Goal: Task Accomplishment & Management: Complete application form

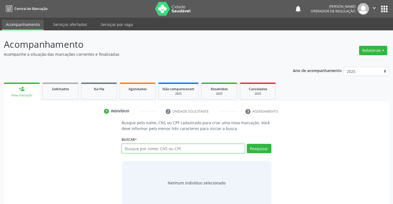
click at [142, 150] on input "text" at bounding box center [183, 148] width 123 height 9
type input "700808498866186"
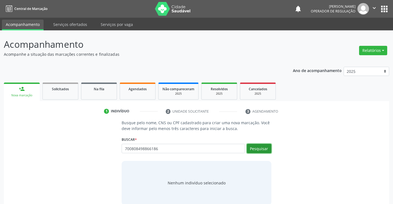
click at [269, 147] on button "Pesquisar" at bounding box center [259, 148] width 25 height 9
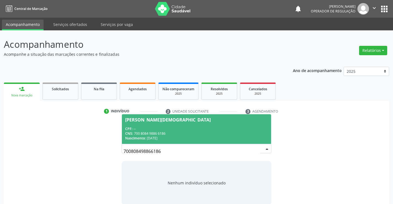
click at [158, 129] on div "CPF: --" at bounding box center [196, 128] width 142 height 5
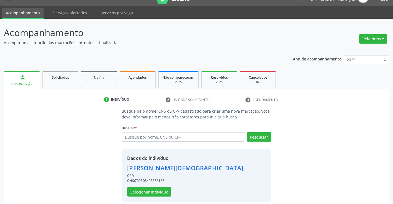
scroll to position [17, 0]
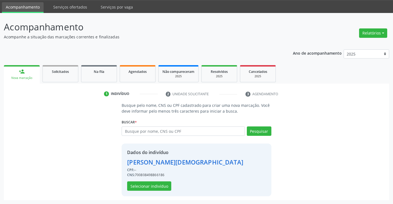
click at [144, 180] on div "Dados do indivíduo [PERSON_NAME] CPF: -- CNS: 700808498866186 Selecionar indiví…" at bounding box center [185, 170] width 116 height 42
click at [137, 189] on button "Selecionar indivíduo" at bounding box center [149, 185] width 44 height 9
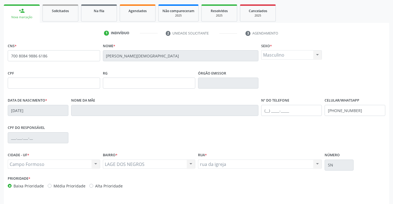
scroll to position [95, 0]
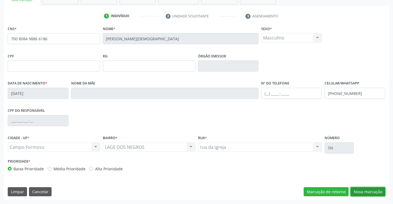
click at [374, 191] on button "Nova marcação" at bounding box center [368, 191] width 35 height 9
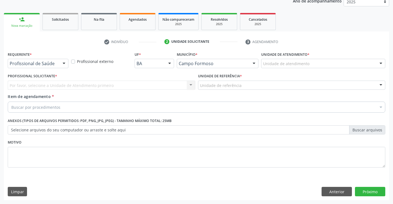
click at [67, 64] on div at bounding box center [64, 63] width 8 height 9
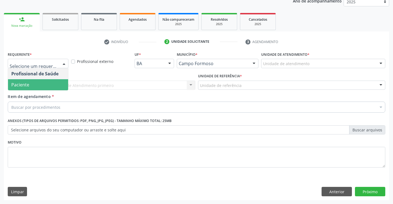
click at [36, 79] on span "Paciente" at bounding box center [38, 84] width 60 height 11
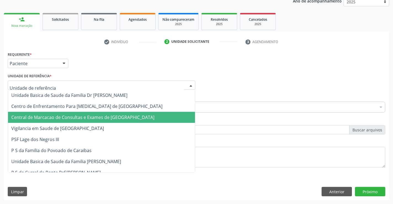
click at [86, 121] on span "Central de Marcacao de Consultas e Exames de [GEOGRAPHIC_DATA]" at bounding box center [101, 117] width 187 height 11
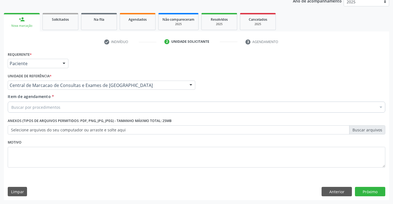
click at [121, 108] on div "Buscar por procedimentos" at bounding box center [197, 106] width 378 height 11
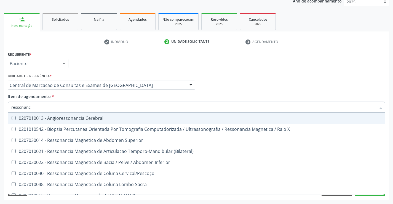
type input "ressonanci"
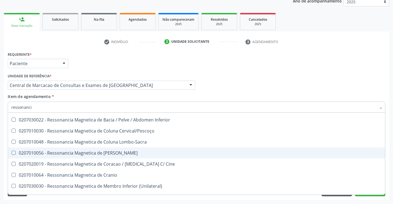
scroll to position [55, 0]
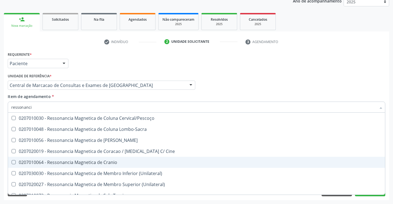
click at [109, 164] on div "0207010064 - Ressonancia Magnetica de Cranio" at bounding box center [196, 162] width 370 height 4
checkbox Cranio "true"
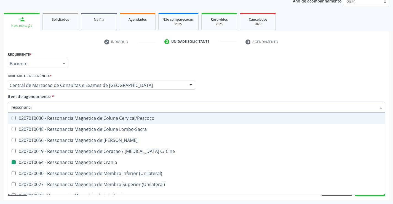
click at [264, 87] on div "Profissional Solicitante Por favor, selecione a Unidade de Atendimento primeiro…" at bounding box center [196, 83] width 380 height 22
checkbox X "true"
checkbox Cranio "false"
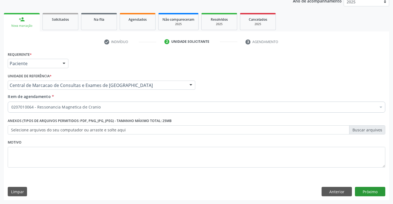
scroll to position [0, 0]
click at [370, 192] on button "Próximo" at bounding box center [370, 191] width 30 height 9
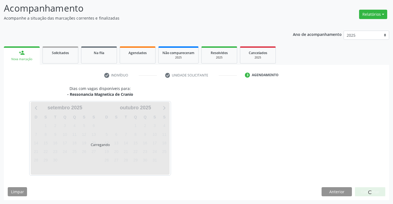
scroll to position [52, 0]
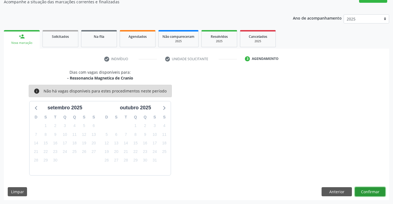
click at [376, 190] on button "Confirmar" at bounding box center [370, 191] width 30 height 9
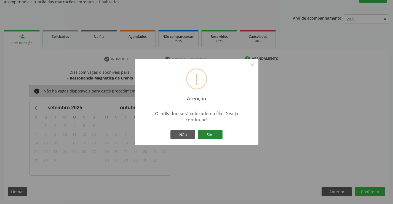
click at [204, 137] on button "Sim" at bounding box center [210, 134] width 25 height 9
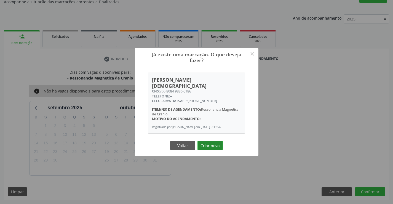
click at [209, 141] on button "Criar novo" at bounding box center [209, 145] width 25 height 9
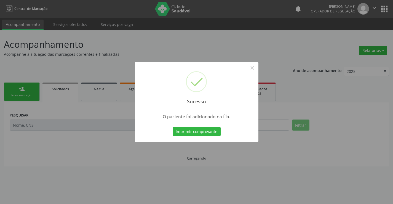
scroll to position [0, 0]
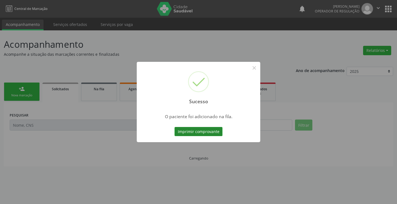
click at [200, 130] on button "Imprimir comprovante" at bounding box center [199, 131] width 48 height 9
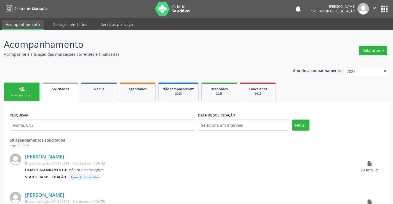
click at [14, 98] on link "person_add Nova marcação" at bounding box center [22, 91] width 36 height 18
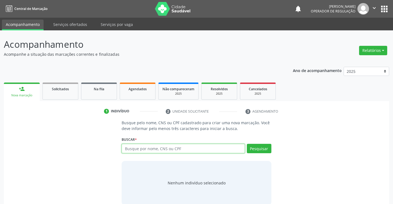
click at [144, 147] on input "text" at bounding box center [183, 148] width 123 height 9
type input "708700132846695"
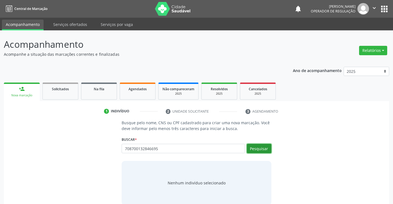
click at [253, 148] on button "Pesquisar" at bounding box center [259, 148] width 25 height 9
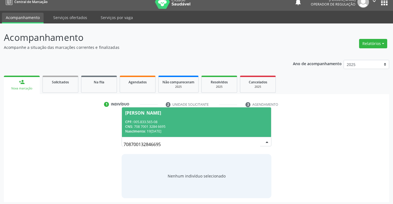
scroll to position [9, 0]
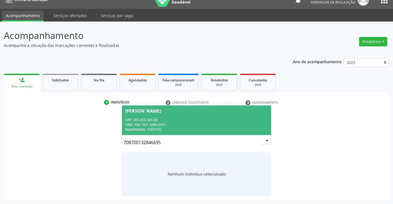
click at [186, 126] on div "CNS: 708 7001 3284 6695" at bounding box center [196, 124] width 142 height 5
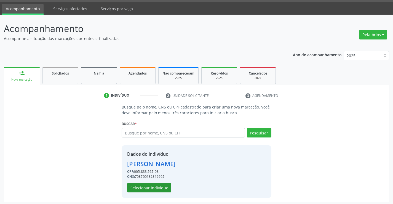
scroll to position [17, 0]
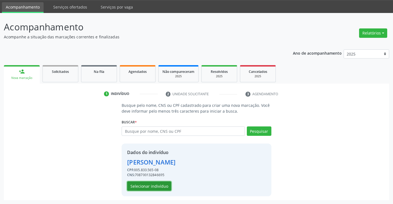
click at [166, 189] on button "Selecionar indivíduo" at bounding box center [149, 185] width 44 height 9
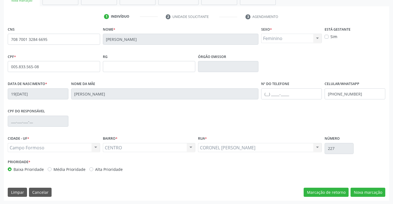
scroll to position [95, 0]
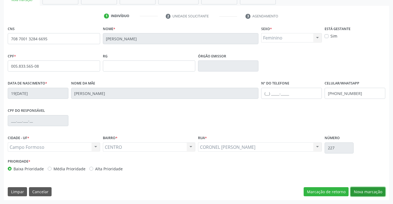
click at [380, 190] on button "Nova marcação" at bounding box center [368, 191] width 35 height 9
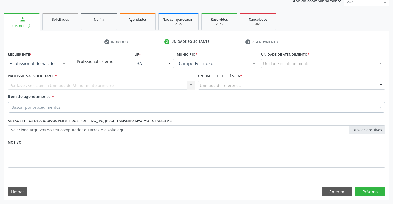
scroll to position [70, 0]
click at [62, 63] on div at bounding box center [64, 63] width 8 height 9
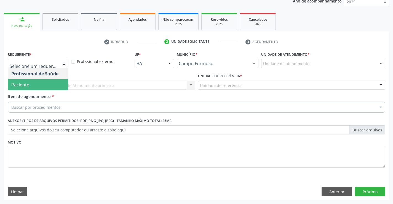
click at [45, 86] on span "Paciente" at bounding box center [38, 84] width 60 height 11
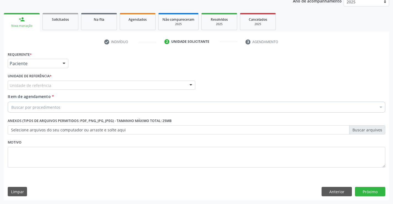
click at [76, 84] on div "Unidade de referência" at bounding box center [102, 85] width 188 height 9
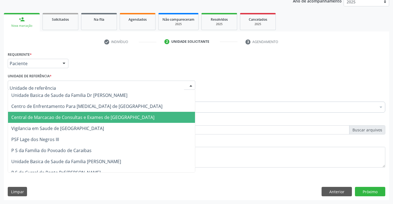
click at [79, 115] on span "Central de Marcacao de Consultas e Exames de [GEOGRAPHIC_DATA]" at bounding box center [82, 117] width 143 height 6
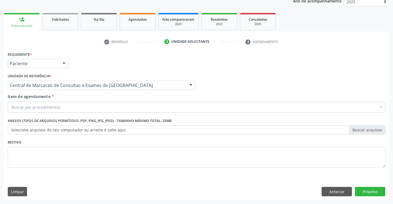
click at [86, 106] on div "Buscar por procedimentos" at bounding box center [197, 106] width 378 height 11
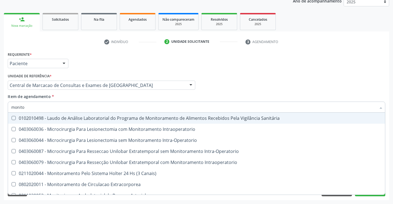
type input "monitor"
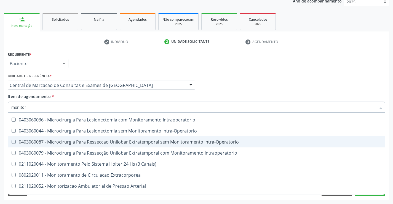
scroll to position [17, 0]
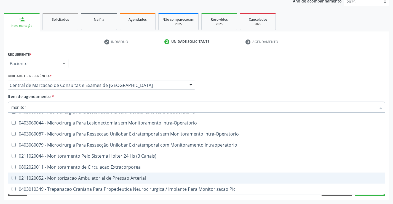
click at [95, 177] on div "0211020052 - Monitorizacao Ambulatorial de Pressao Arterial" at bounding box center [196, 178] width 370 height 4
checkbox Arterial "true"
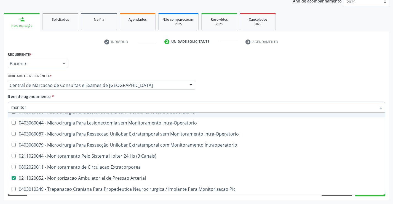
click at [58, 108] on input "monitor" at bounding box center [193, 106] width 365 height 11
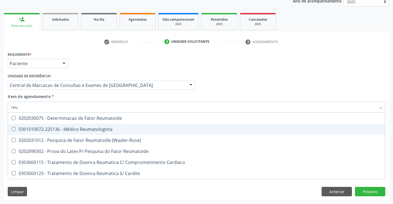
scroll to position [0, 0]
type input "reumat"
click at [64, 125] on span "0301010072-225136 - Médico Reumatologista" at bounding box center [196, 129] width 377 height 11
checkbox Reumatologista "true"
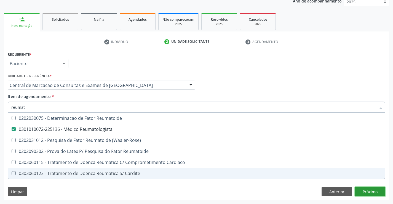
click at [380, 192] on div "Requerente * Paciente Profissional de Saúde Paciente Nenhum resultado encontrad…" at bounding box center [196, 125] width 385 height 150
checkbox \(Waaler-Rose\) "true"
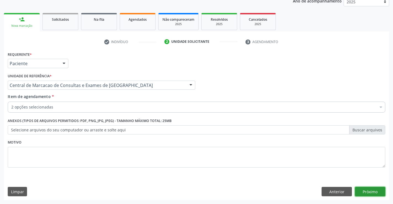
click at [381, 190] on button "Próximo" at bounding box center [370, 191] width 30 height 9
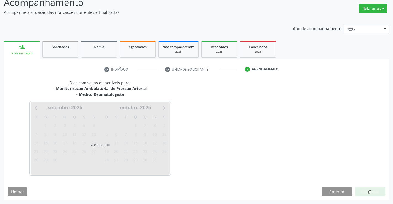
scroll to position [58, 0]
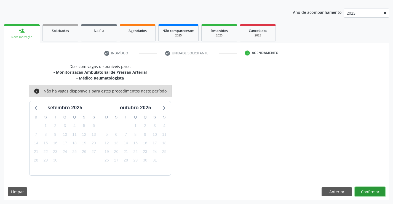
click at [371, 195] on button "Confirmar" at bounding box center [370, 191] width 30 height 9
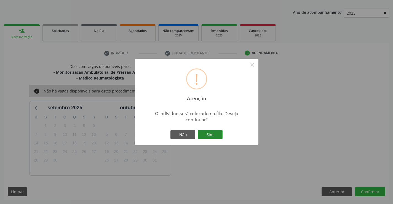
click at [207, 134] on button "Sim" at bounding box center [210, 134] width 25 height 9
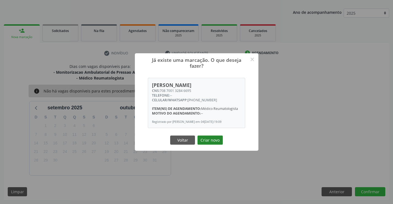
click at [208, 141] on button "Criar novo" at bounding box center [209, 139] width 25 height 9
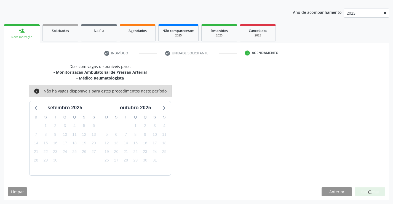
scroll to position [0, 0]
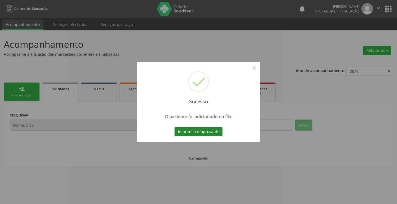
click at [213, 132] on button "Imprimir comprovante" at bounding box center [199, 131] width 48 height 9
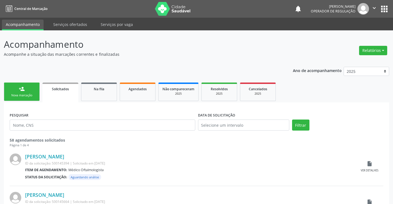
click at [28, 92] on link "person_add Nova marcação" at bounding box center [22, 91] width 36 height 18
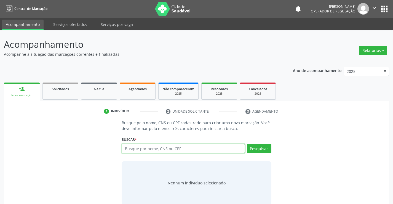
click at [176, 147] on input "text" at bounding box center [183, 148] width 123 height 9
click at [193, 147] on input "text" at bounding box center [183, 148] width 123 height 9
type input "701007862425793"
click at [261, 140] on div "Buscar * Busque por nome, CNS ou CPF Nenhum resultado encontrado para: " " Não …" at bounding box center [196, 146] width 149 height 22
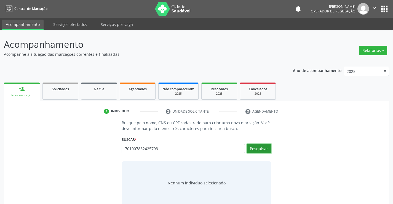
click at [260, 147] on button "Pesquisar" at bounding box center [259, 148] width 25 height 9
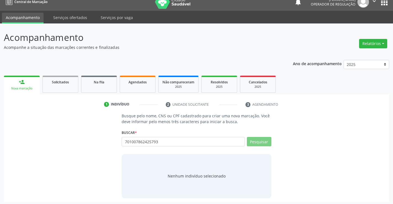
scroll to position [9, 0]
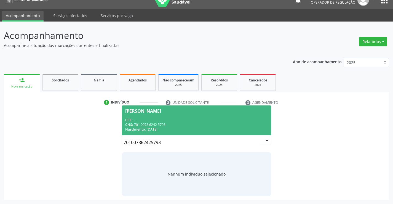
click at [183, 121] on div "CPF: --" at bounding box center [196, 119] width 142 height 5
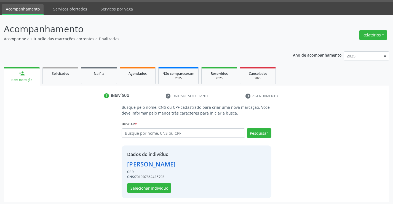
scroll to position [17, 0]
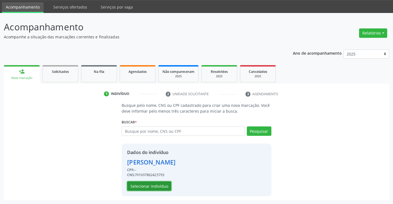
click at [144, 184] on button "Selecionar indivíduo" at bounding box center [149, 185] width 44 height 9
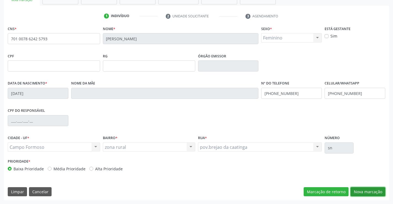
click at [366, 192] on button "Nova marcação" at bounding box center [368, 191] width 35 height 9
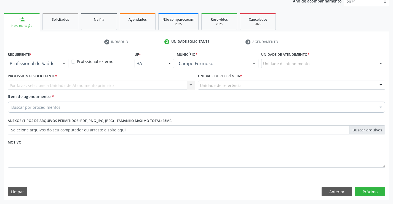
click at [55, 67] on div "Profissional de Saúde" at bounding box center [38, 63] width 61 height 9
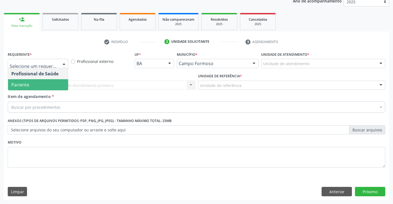
drag, startPoint x: 45, startPoint y: 86, endPoint x: 64, endPoint y: 80, distance: 20.0
click at [45, 86] on span "Paciente" at bounding box center [38, 84] width 60 height 11
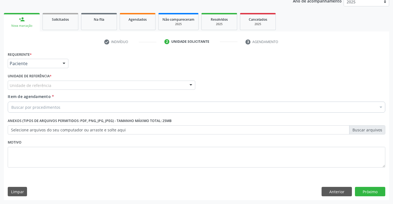
click at [69, 84] on div "Unidade de referência" at bounding box center [102, 85] width 188 height 9
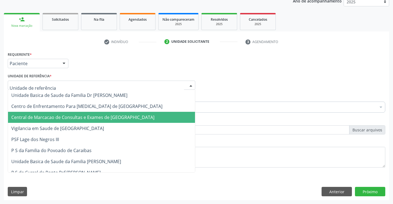
click at [62, 119] on span "Central de Marcacao de Consultas e Exames de [GEOGRAPHIC_DATA]" at bounding box center [82, 117] width 143 height 6
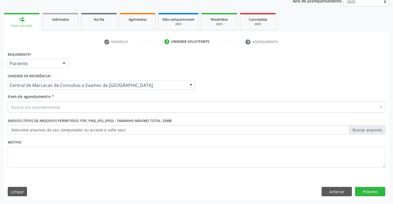
click at [68, 108] on div "Buscar por procedimentos" at bounding box center [197, 106] width 378 height 11
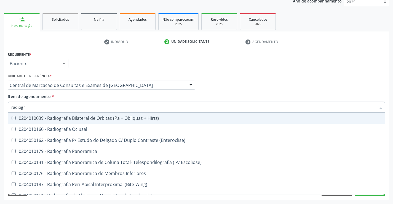
type input "radiogra"
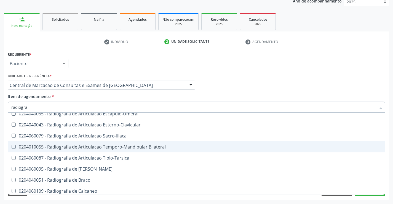
scroll to position [193, 0]
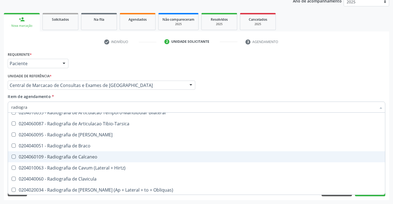
click at [94, 157] on div "0204060109 - Radiografia de Calcaneo" at bounding box center [196, 156] width 370 height 4
checkbox Calcaneo "true"
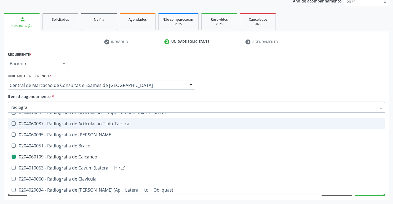
click at [240, 77] on div "Profissional Solicitante Por favor, selecione a Unidade de Atendimento primeiro…" at bounding box center [196, 83] width 380 height 22
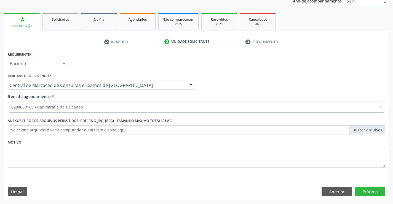
scroll to position [0, 0]
click at [377, 192] on button "Próximo" at bounding box center [370, 191] width 30 height 9
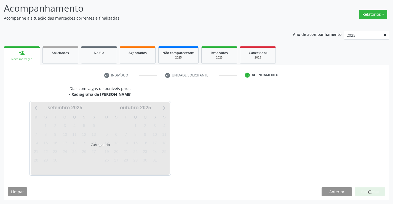
scroll to position [52, 0]
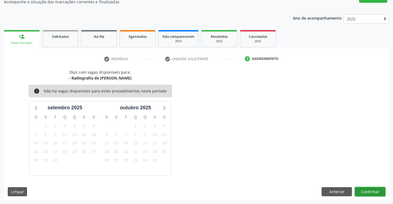
click at [373, 192] on button "Confirmar" at bounding box center [370, 191] width 30 height 9
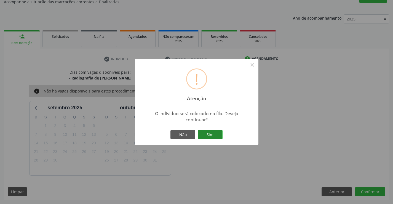
click at [205, 135] on button "Sim" at bounding box center [210, 134] width 25 height 9
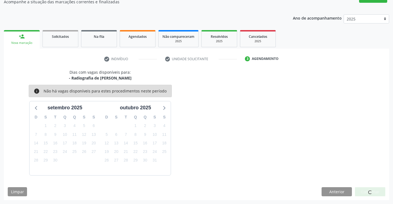
scroll to position [0, 0]
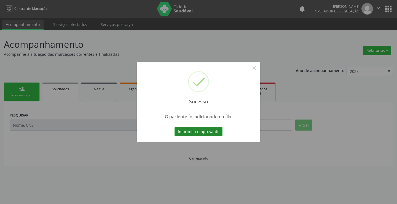
click at [205, 131] on button "Imprimir comprovante" at bounding box center [199, 131] width 48 height 9
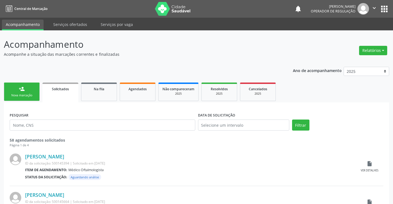
click at [31, 92] on link "person_add Nova marcação" at bounding box center [22, 91] width 36 height 18
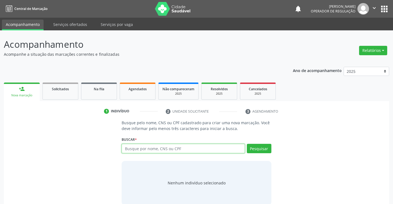
click at [147, 147] on input "text" at bounding box center [183, 148] width 123 height 9
type input "702905588264579"
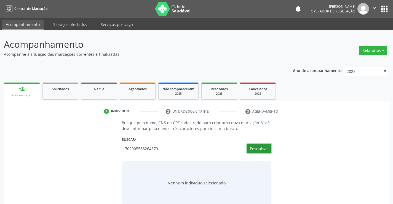
click at [257, 151] on button "Pesquisar" at bounding box center [259, 148] width 25 height 9
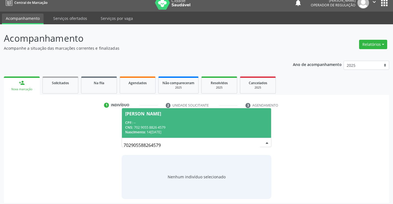
scroll to position [9, 0]
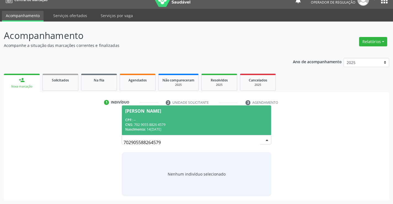
click at [194, 126] on div "CNS: 702 9055 8826 4579" at bounding box center [196, 124] width 142 height 5
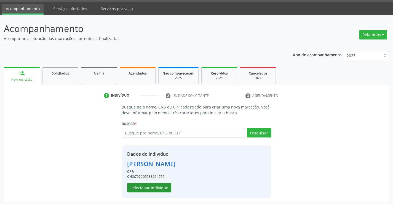
scroll to position [17, 0]
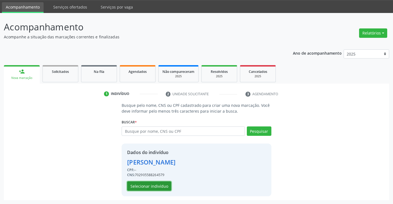
click at [163, 188] on button "Selecionar indivíduo" at bounding box center [149, 185] width 44 height 9
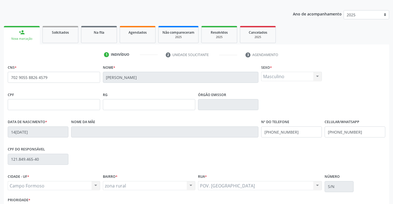
scroll to position [95, 0]
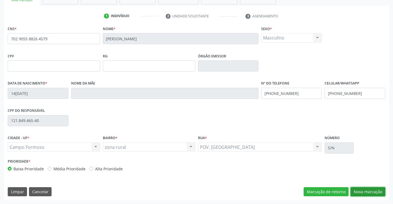
click at [374, 193] on button "Nova marcação" at bounding box center [368, 191] width 35 height 9
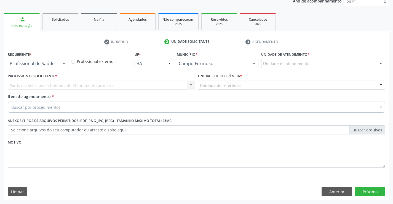
scroll to position [70, 0]
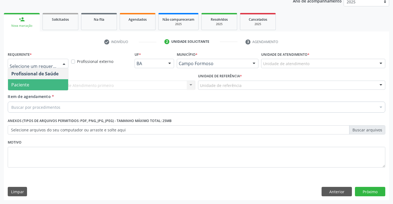
click at [40, 86] on span "Paciente" at bounding box center [38, 84] width 60 height 11
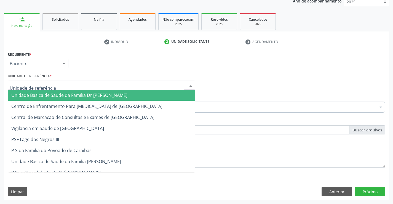
click at [88, 86] on div at bounding box center [102, 85] width 188 height 9
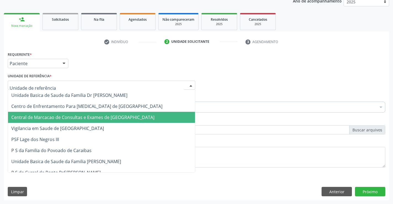
click at [95, 117] on span "Central de Marcacao de Consultas e Exames de [GEOGRAPHIC_DATA]" at bounding box center [82, 117] width 143 height 6
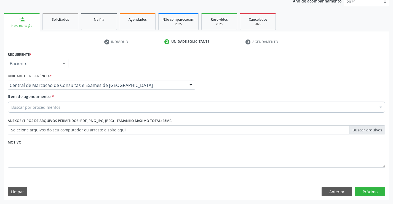
click at [114, 108] on div "Buscar por procedimentos" at bounding box center [197, 106] width 378 height 11
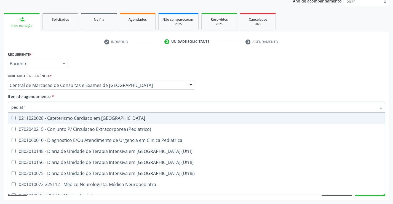
type input "pediatra"
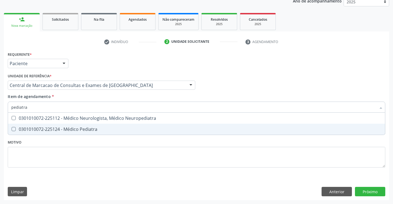
click at [93, 129] on div "0301010072-225124 - Médico Pediatra" at bounding box center [196, 129] width 370 height 4
checkbox Pediatra "true"
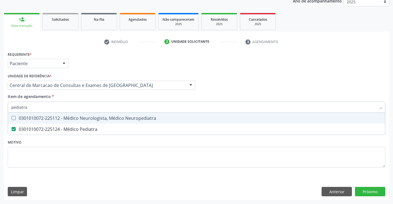
click at [216, 79] on div "Profissional Solicitante Por favor, selecione a Unidade de Atendimento primeiro…" at bounding box center [196, 83] width 380 height 22
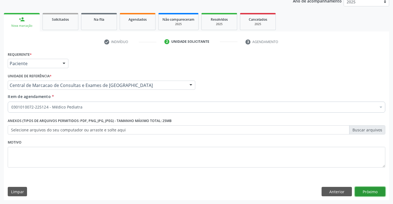
click at [374, 189] on button "Próximo" at bounding box center [370, 191] width 30 height 9
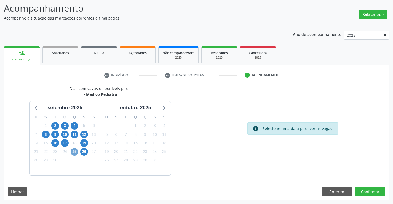
click at [76, 151] on span "25" at bounding box center [75, 152] width 8 height 8
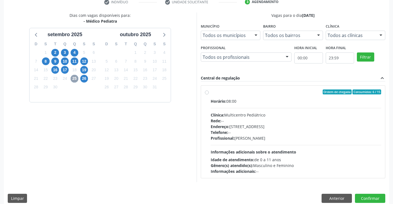
scroll to position [116, 0]
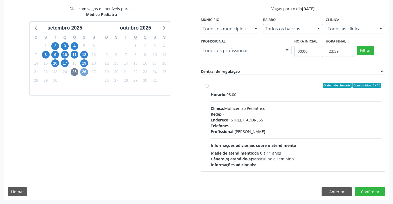
click at [85, 71] on span "26" at bounding box center [84, 72] width 8 height 8
click at [259, 139] on div "Horário: 07:00 Clínica: Multicentro Pediátrico Rede: -- Endereço: [STREET_ADDRE…" at bounding box center [296, 130] width 171 height 76
click at [209, 88] on input "Ordem de chegada Consumidos: 13 / 15 Horário: 07:00 Clínica: Multicentro Pediát…" at bounding box center [207, 85] width 4 height 5
radio input "true"
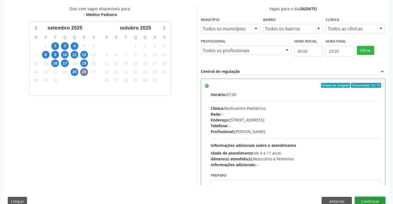
click at [372, 199] on button "Confirmar" at bounding box center [370, 201] width 30 height 9
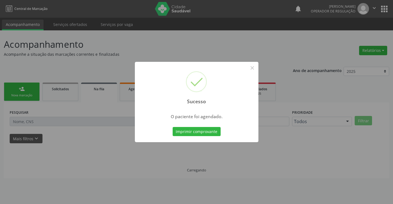
scroll to position [0, 0]
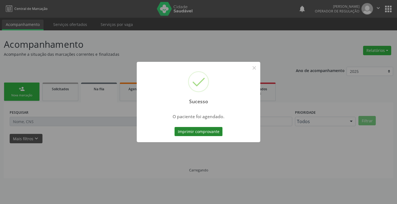
click at [206, 127] on button "Imprimir comprovante" at bounding box center [199, 131] width 48 height 9
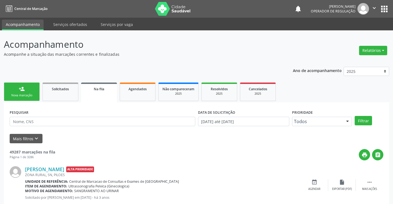
click at [21, 93] on link "person_add Nova marcação" at bounding box center [22, 91] width 36 height 18
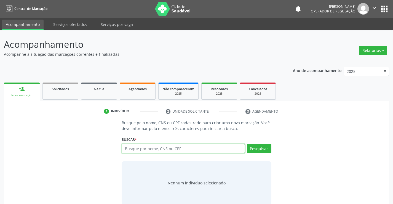
click at [140, 147] on input "text" at bounding box center [183, 148] width 123 height 9
type input "707602227882898"
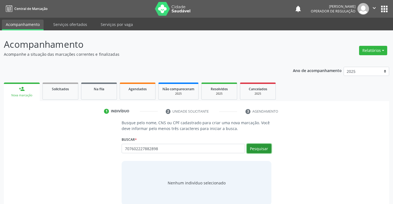
click at [255, 148] on button "Pesquisar" at bounding box center [259, 148] width 25 height 9
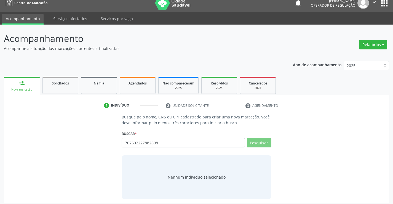
scroll to position [9, 0]
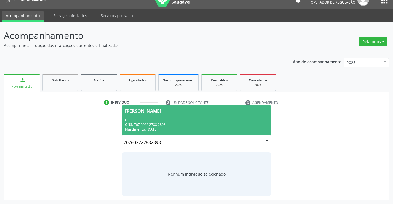
click at [163, 117] on div "CPF: --" at bounding box center [196, 119] width 142 height 5
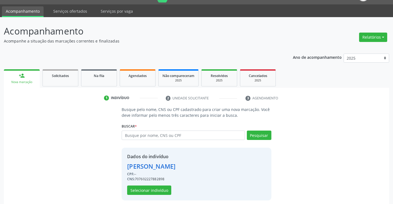
scroll to position [17, 0]
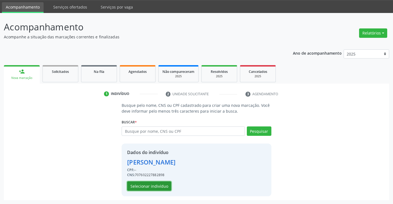
click at [146, 186] on button "Selecionar indivíduo" at bounding box center [149, 185] width 44 height 9
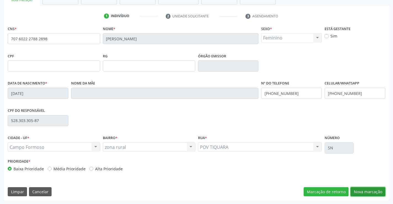
click at [362, 193] on button "Nova marcação" at bounding box center [368, 191] width 35 height 9
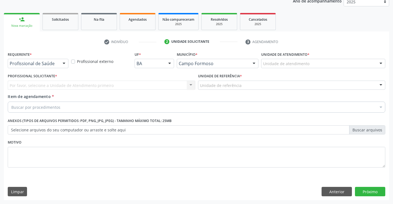
click at [67, 64] on div "Profissional de Saúde Profissional de Saúde Paciente Nenhum resultado encontrad…" at bounding box center [38, 63] width 61 height 9
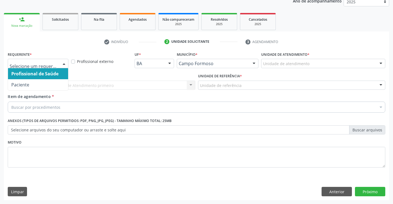
click at [49, 79] on span "Profissional de Saúde" at bounding box center [38, 73] width 60 height 11
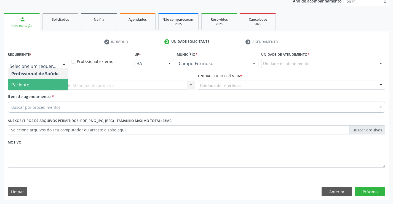
click at [33, 84] on span "Paciente" at bounding box center [38, 84] width 60 height 11
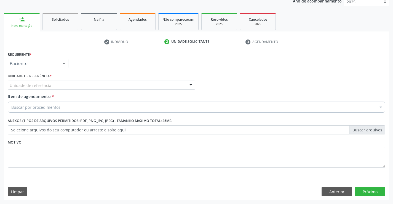
click at [79, 82] on div "Unidade de referência" at bounding box center [102, 85] width 188 height 9
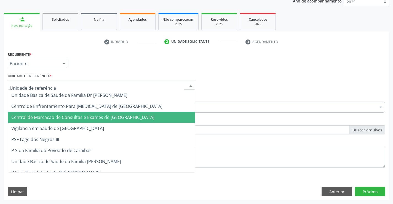
click at [83, 114] on span "Central de Marcacao de Consultas e Exames de [GEOGRAPHIC_DATA]" at bounding box center [82, 117] width 143 height 6
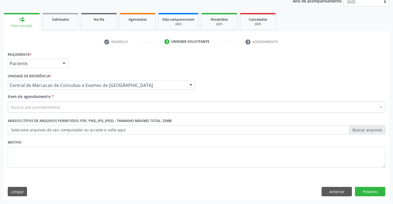
click at [87, 105] on div "Buscar por procedimentos" at bounding box center [197, 106] width 378 height 11
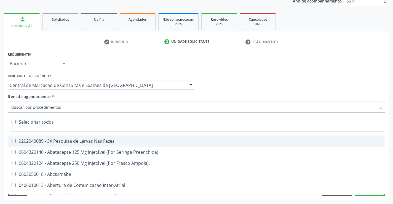
type input "j"
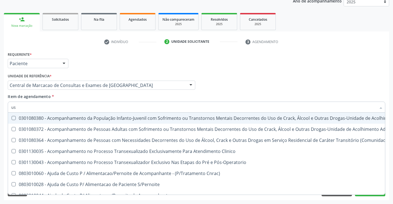
type input "usg"
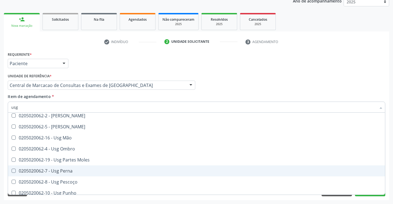
scroll to position [83, 0]
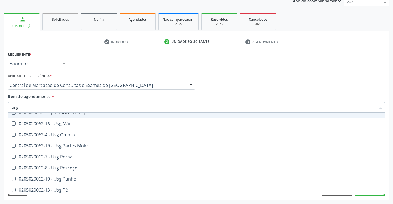
click at [77, 112] on input "usg" at bounding box center [193, 106] width 365 height 11
click at [76, 114] on div "0205020062-5 - [PERSON_NAME]" at bounding box center [196, 112] width 370 height 4
checkbox Joelho "true"
click at [240, 84] on div "Profissional Solicitante Por favor, selecione a Unidade de Atendimento primeiro…" at bounding box center [196, 83] width 380 height 22
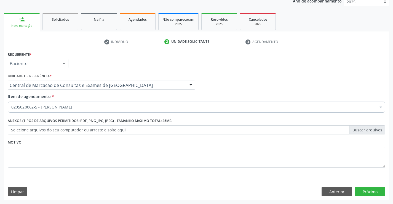
scroll to position [0, 0]
click at [363, 187] on button "Próximo" at bounding box center [370, 191] width 30 height 9
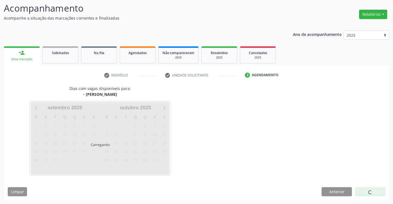
scroll to position [36, 0]
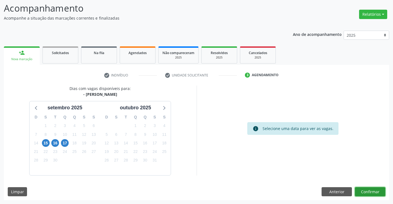
click at [370, 192] on button "Confirmar" at bounding box center [370, 191] width 30 height 9
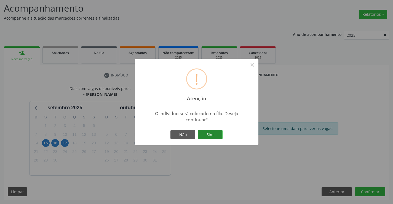
click at [201, 130] on button "Sim" at bounding box center [210, 134] width 25 height 9
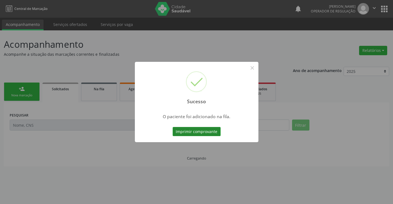
scroll to position [0, 0]
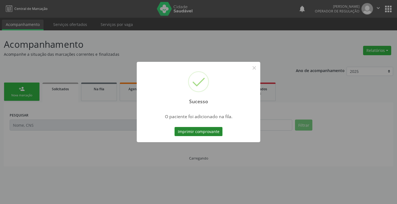
click at [211, 132] on button "Imprimir comprovante" at bounding box center [199, 131] width 48 height 9
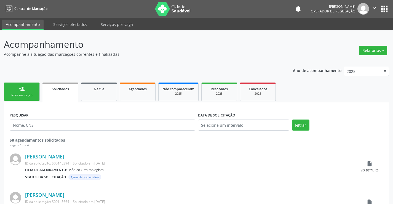
click at [32, 94] on div "Nova marcação" at bounding box center [22, 95] width 28 height 4
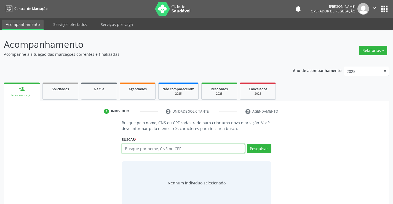
click at [134, 146] on input "text" at bounding box center [183, 148] width 123 height 9
type input "705503407696710"
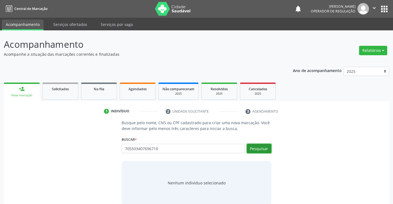
click at [267, 149] on button "Pesquisar" at bounding box center [259, 148] width 25 height 9
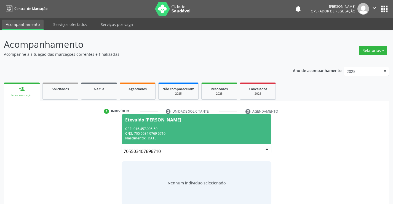
click at [168, 119] on div "Etevaldo [PERSON_NAME]" at bounding box center [153, 119] width 56 height 4
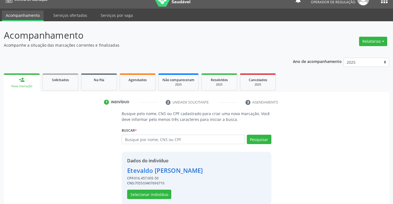
scroll to position [17, 0]
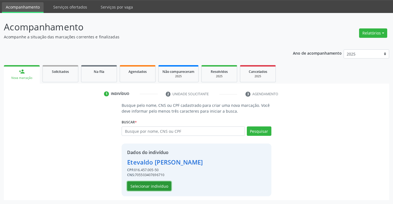
click at [149, 184] on button "Selecionar indivíduo" at bounding box center [149, 185] width 44 height 9
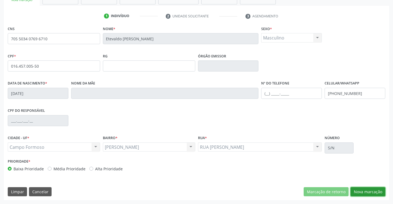
click at [368, 189] on button "Nova marcação" at bounding box center [368, 191] width 35 height 9
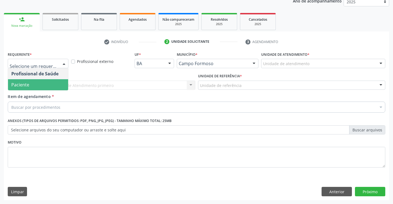
click at [43, 83] on span "Paciente" at bounding box center [38, 84] width 60 height 11
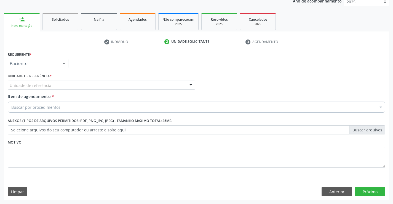
click at [73, 81] on div "Unidade de referência" at bounding box center [102, 85] width 188 height 9
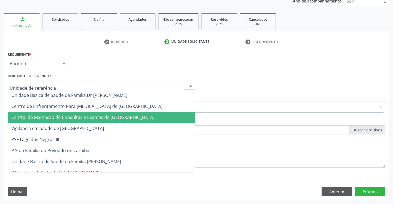
click at [79, 113] on span "Central de Marcacao de Consultas e Exames de [GEOGRAPHIC_DATA]" at bounding box center [101, 117] width 187 height 11
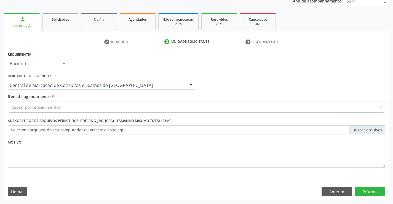
click at [82, 106] on div "Buscar por procedimentos" at bounding box center [197, 106] width 378 height 11
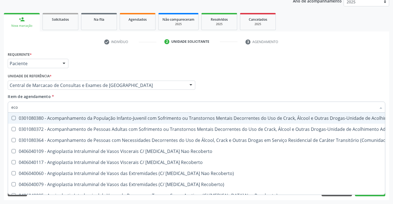
type input "ecoc"
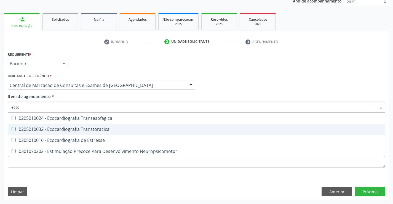
click at [64, 129] on div "0205010032 - Ecocardiografia Transtoracica" at bounding box center [196, 129] width 370 height 4
checkbox Transtoracica "true"
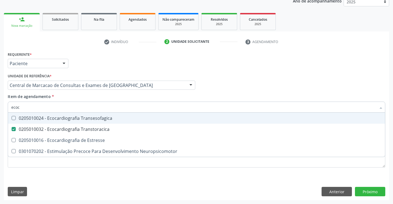
click at [214, 88] on div "Profissional Solicitante Por favor, selecione a Unidade de Atendimento primeiro…" at bounding box center [196, 83] width 380 height 22
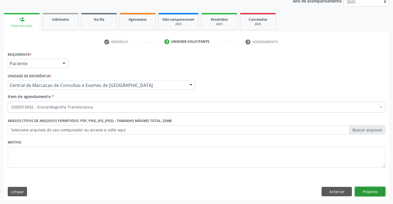
click at [362, 191] on button "Próximo" at bounding box center [370, 191] width 30 height 9
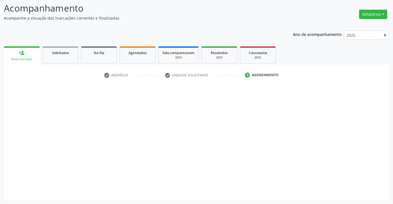
scroll to position [36, 0]
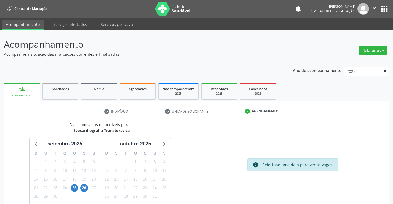
scroll to position [36, 0]
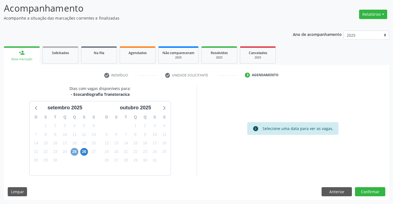
click at [75, 150] on span "25" at bounding box center [75, 152] width 8 height 8
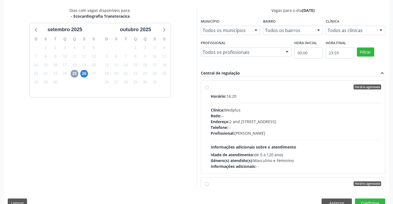
scroll to position [126, 0]
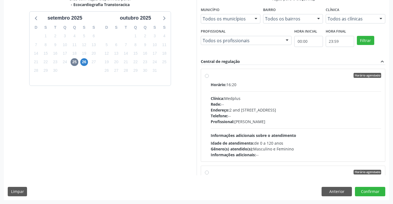
click at [230, 118] on div "Telefone: --" at bounding box center [296, 116] width 171 height 6
click at [209, 78] on input "Horário agendado Horário: 16:20 Clínica: Medplus Rede: -- Endereço: 2 and S 204…" at bounding box center [207, 75] width 4 height 5
radio input "true"
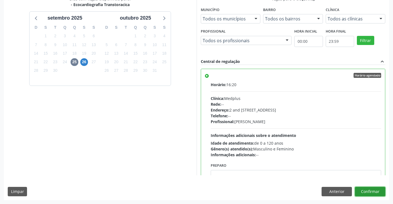
click at [381, 194] on button "Confirmar" at bounding box center [370, 191] width 30 height 9
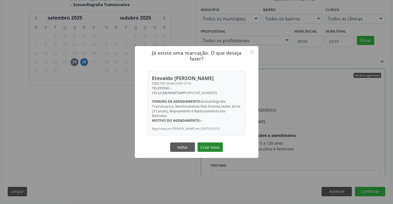
click at [209, 148] on button "Criar novo" at bounding box center [209, 146] width 25 height 9
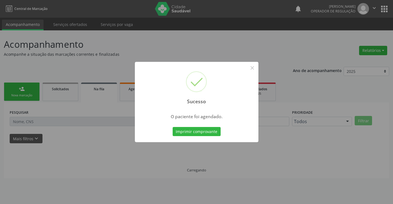
scroll to position [0, 0]
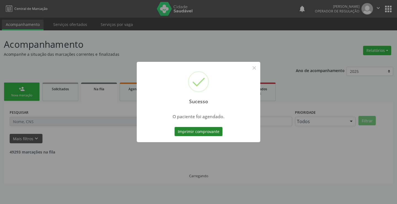
click at [211, 131] on button "Imprimir comprovante" at bounding box center [199, 131] width 48 height 9
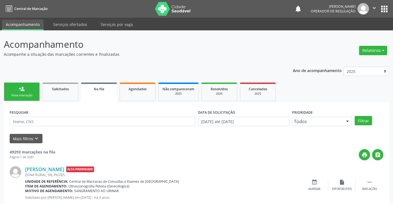
click at [22, 89] on div "person_add" at bounding box center [22, 89] width 6 height 6
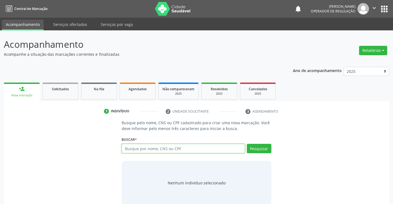
click at [142, 151] on input "text" at bounding box center [183, 148] width 123 height 9
type input "700601427722063"
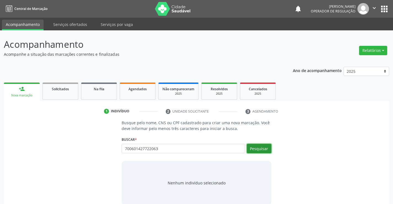
click at [264, 147] on button "Pesquisar" at bounding box center [259, 148] width 25 height 9
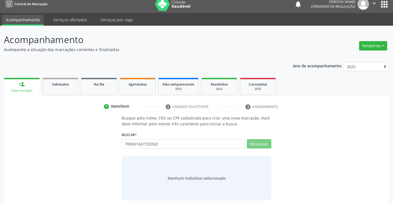
scroll to position [9, 0]
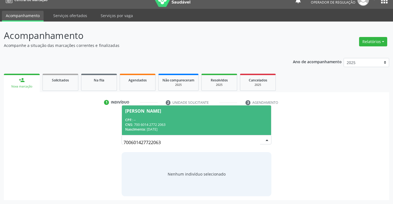
click at [155, 119] on div "CPF: --" at bounding box center [196, 119] width 142 height 5
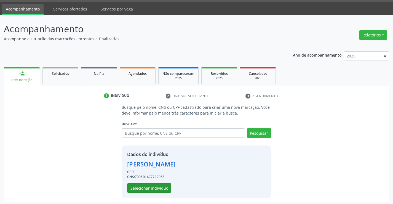
scroll to position [17, 0]
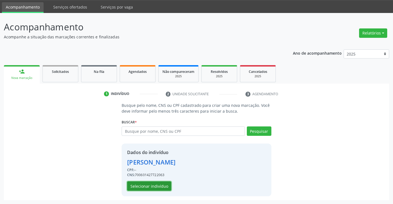
click at [147, 184] on button "Selecionar indivíduo" at bounding box center [149, 185] width 44 height 9
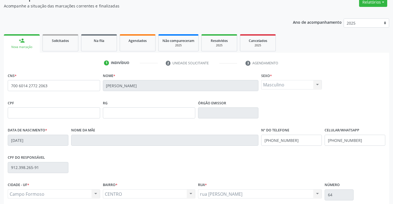
scroll to position [95, 0]
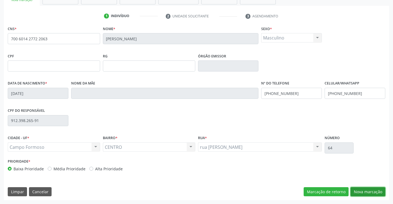
click at [373, 192] on button "Nova marcação" at bounding box center [368, 191] width 35 height 9
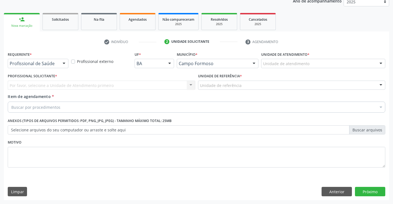
scroll to position [70, 0]
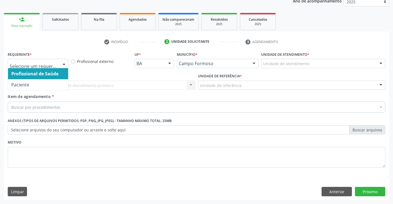
click at [60, 62] on div at bounding box center [64, 63] width 8 height 9
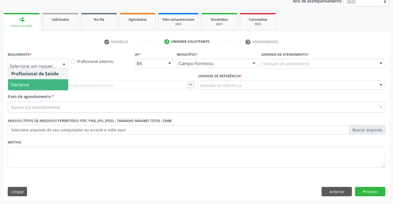
click at [44, 89] on span "Paciente" at bounding box center [38, 84] width 60 height 11
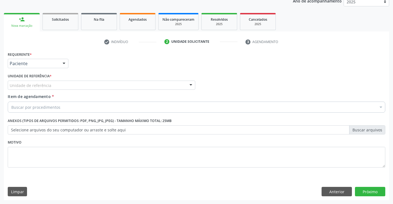
click at [84, 84] on div "Unidade de referência" at bounding box center [102, 85] width 188 height 9
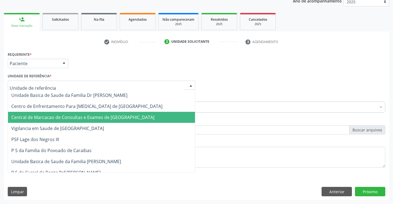
click at [93, 113] on span "Central de Marcacao de Consultas e Exames de [GEOGRAPHIC_DATA]" at bounding box center [101, 117] width 187 height 11
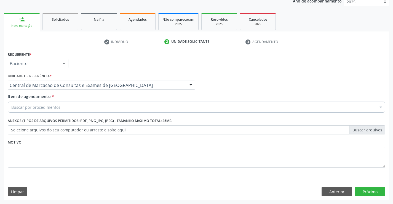
click at [97, 107] on div "Buscar por procedimentos" at bounding box center [197, 106] width 378 height 11
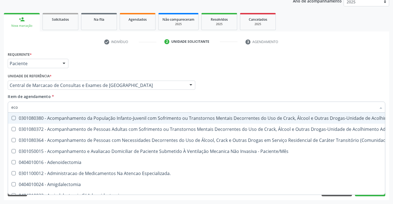
type input "ecoc"
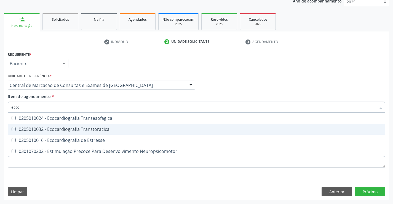
click at [81, 125] on span "0205010032 - Ecocardiografia Transtoracica" at bounding box center [196, 129] width 377 height 11
checkbox Transtoracica "true"
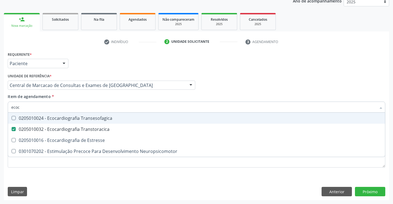
click at [223, 89] on div "Profissional Solicitante Por favor, selecione a Unidade de Atendimento primeiro…" at bounding box center [196, 83] width 380 height 22
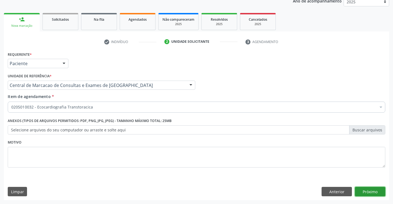
click at [375, 190] on button "Próximo" at bounding box center [370, 191] width 30 height 9
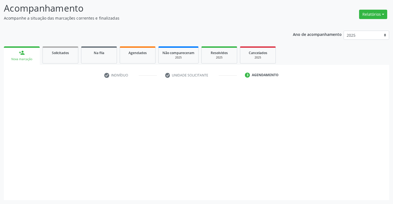
scroll to position [36, 0]
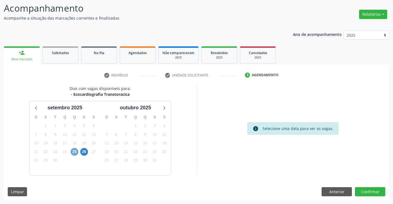
click at [74, 151] on span "25" at bounding box center [75, 152] width 8 height 8
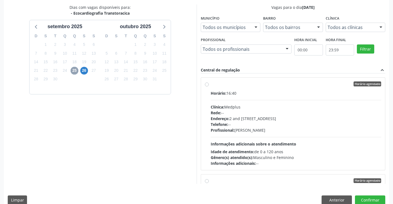
scroll to position [119, 0]
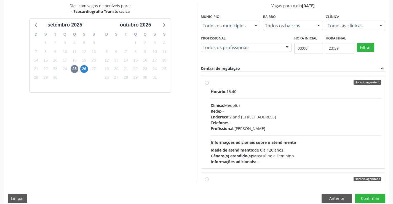
click at [241, 117] on div "Endereço: 2 and S 204 Ed Emp B, nº 35, Centro, Campo Formoso - BA" at bounding box center [296, 117] width 171 height 6
click at [209, 85] on input "Horário agendado Horário: 16:40 Clínica: Medplus Rede: -- Endereço: 2 and S 204…" at bounding box center [207, 82] width 4 height 5
radio input "true"
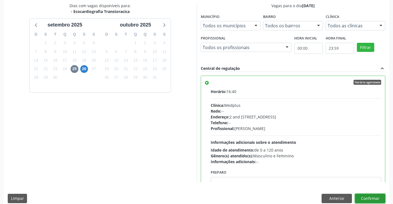
click at [369, 197] on button "Confirmar" at bounding box center [370, 198] width 30 height 9
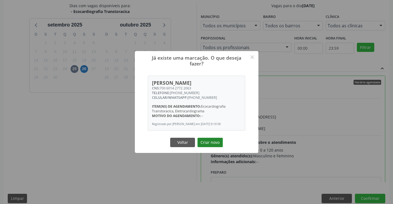
click at [212, 143] on button "Criar novo" at bounding box center [209, 142] width 25 height 9
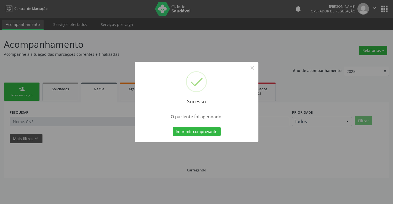
scroll to position [0, 0]
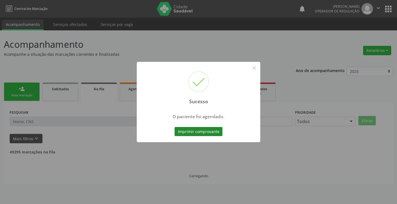
click at [210, 133] on button "Imprimir comprovante" at bounding box center [199, 131] width 48 height 9
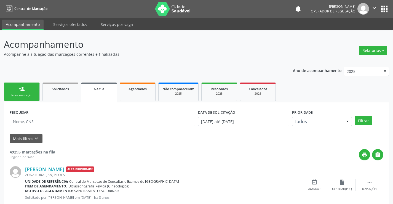
click at [26, 89] on link "person_add Nova marcação" at bounding box center [22, 91] width 36 height 18
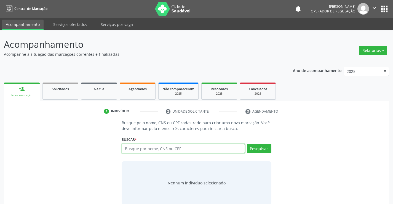
click at [142, 152] on input "text" at bounding box center [183, 148] width 123 height 9
type input "705004081185358"
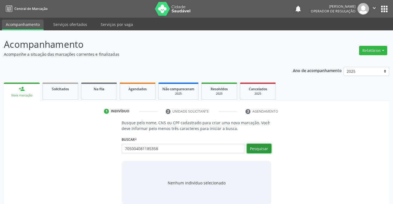
click at [257, 148] on button "Pesquisar" at bounding box center [259, 148] width 25 height 9
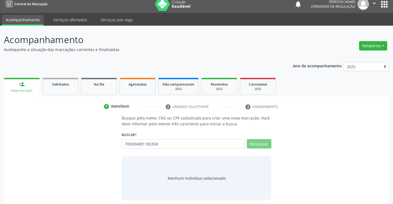
scroll to position [9, 0]
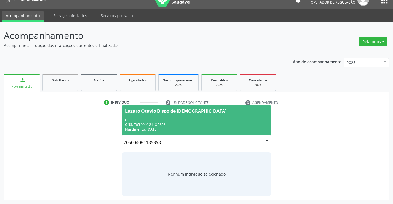
click at [182, 118] on div "CPF: --" at bounding box center [196, 119] width 142 height 5
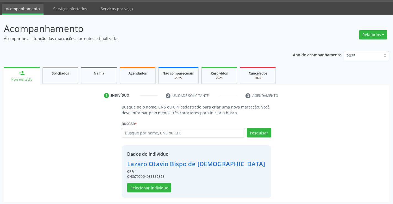
scroll to position [17, 0]
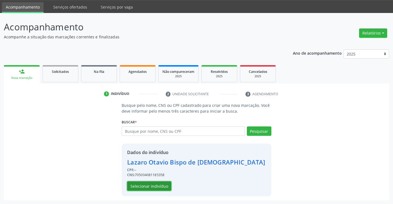
click at [155, 186] on button "Selecionar indivíduo" at bounding box center [149, 185] width 44 height 9
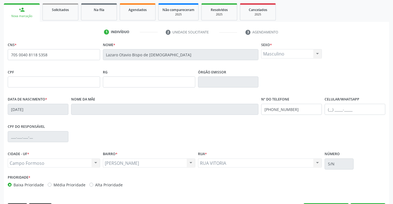
scroll to position [95, 0]
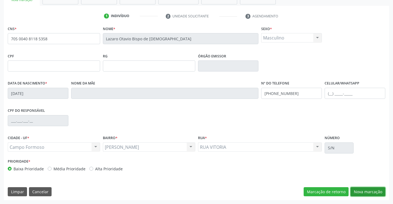
click at [371, 194] on button "Nova marcação" at bounding box center [368, 191] width 35 height 9
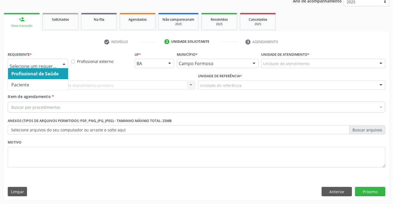
click at [59, 62] on div at bounding box center [38, 63] width 61 height 9
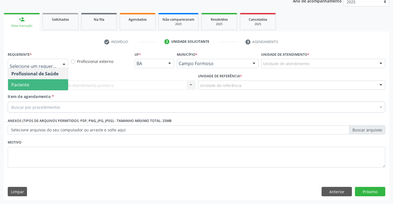
click at [41, 81] on span "Paciente" at bounding box center [38, 84] width 60 height 11
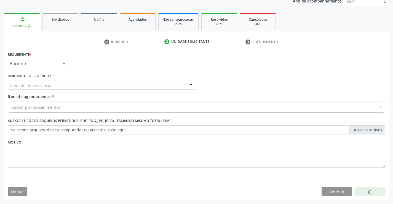
click at [84, 85] on div "Unidade de referência" at bounding box center [102, 85] width 188 height 9
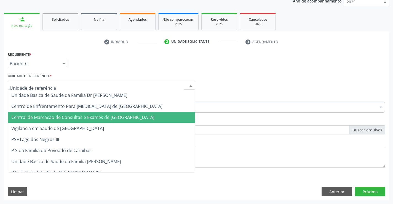
click at [93, 114] on span "Central de Marcacao de Consultas e Exames de [GEOGRAPHIC_DATA]" at bounding box center [82, 117] width 143 height 6
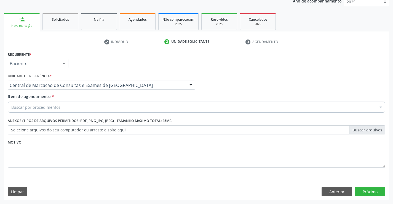
click at [97, 106] on div "Buscar por procedimentos" at bounding box center [197, 106] width 378 height 11
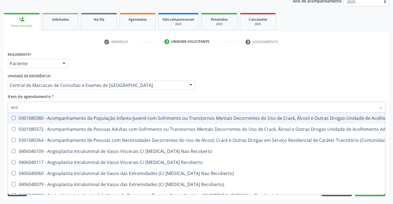
type input "ecoc"
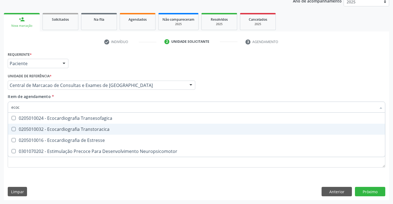
click at [97, 127] on div "0205010032 - Ecocardiografia Transtoracica" at bounding box center [196, 129] width 370 height 4
checkbox Transtoracica "true"
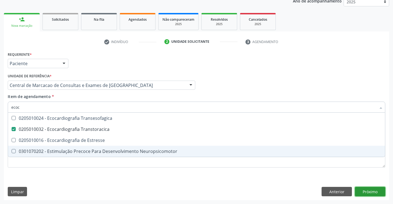
click at [373, 193] on div "Requerente * Paciente Profissional de Saúde Paciente Nenhum resultado encontrad…" at bounding box center [196, 125] width 385 height 150
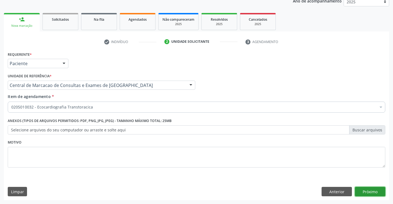
click at [364, 192] on button "Próximo" at bounding box center [370, 191] width 30 height 9
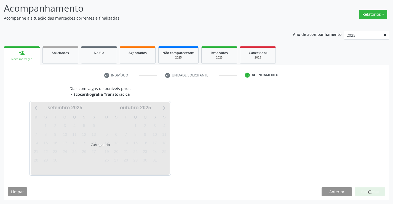
scroll to position [36, 0]
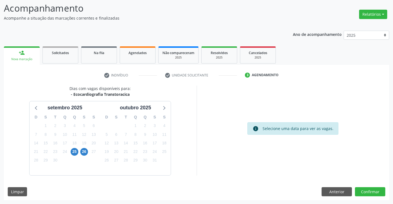
click at [72, 148] on div "25" at bounding box center [75, 151] width 8 height 9
click at [75, 150] on span "25" at bounding box center [75, 152] width 8 height 8
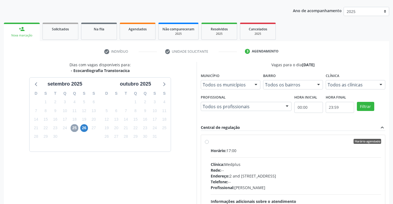
scroll to position [91, 0]
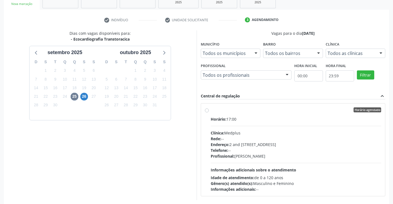
click at [301, 146] on div "Endereço: 2 and S 204 Ed Emp B, nº 35, Centro, Campo Formoso - BA" at bounding box center [296, 144] width 171 height 6
click at [209, 112] on input "Horário agendado Horário: 17:00 Clínica: Medplus Rede: -- Endereço: 2 and S 204…" at bounding box center [207, 109] width 4 height 5
radio input "true"
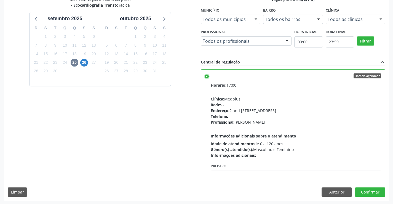
scroll to position [126, 0]
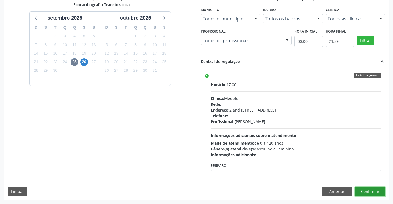
click at [371, 190] on button "Confirmar" at bounding box center [370, 191] width 30 height 9
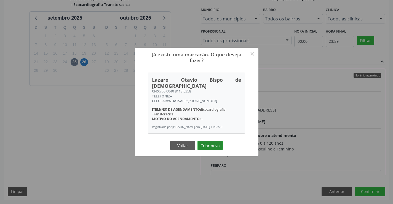
click at [215, 145] on button "Criar novo" at bounding box center [209, 145] width 25 height 9
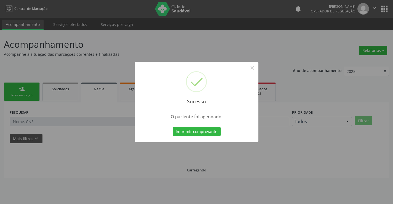
scroll to position [0, 0]
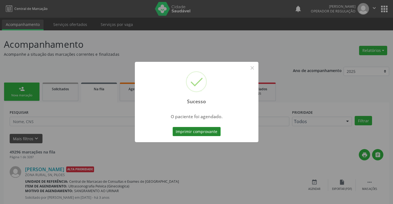
click at [208, 127] on button "Imprimir comprovante" at bounding box center [197, 131] width 48 height 9
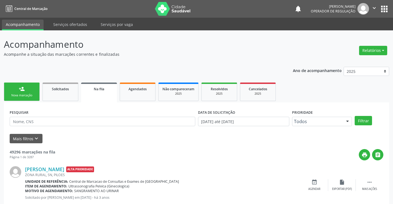
click at [36, 92] on link "person_add Nova marcação" at bounding box center [22, 91] width 36 height 18
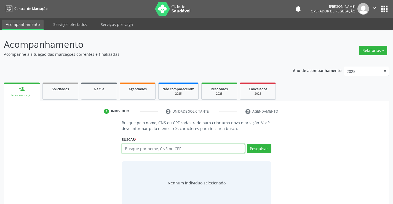
click at [165, 150] on input "text" at bounding box center [183, 148] width 123 height 9
type input "708100566022337"
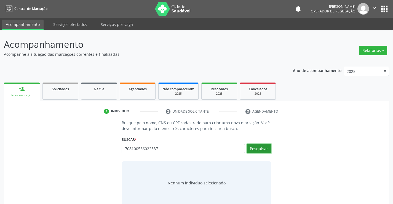
click at [259, 150] on button "Pesquisar" at bounding box center [259, 148] width 25 height 9
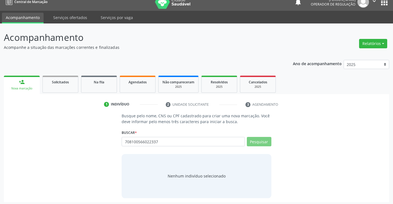
scroll to position [9, 0]
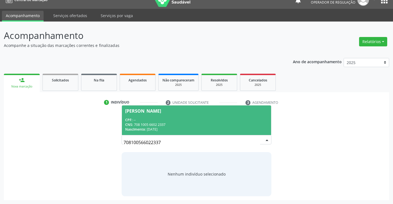
click at [182, 118] on div "CPF: --" at bounding box center [196, 119] width 142 height 5
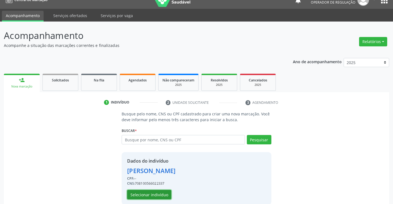
click at [162, 191] on button "Selecionar indivíduo" at bounding box center [149, 194] width 44 height 9
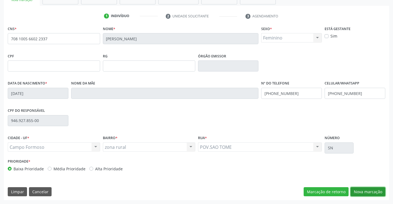
click at [378, 190] on button "Nova marcação" at bounding box center [368, 191] width 35 height 9
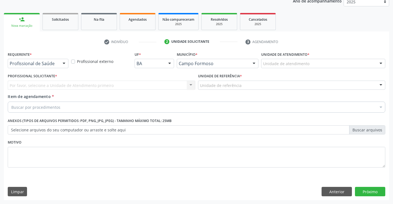
scroll to position [70, 0]
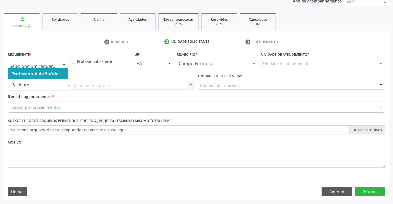
click at [51, 59] on div at bounding box center [38, 63] width 61 height 9
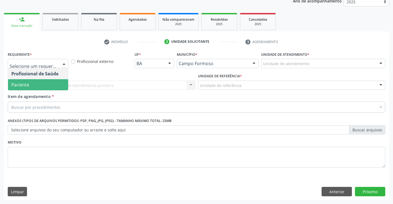
click at [33, 84] on span "Paciente" at bounding box center [38, 84] width 60 height 11
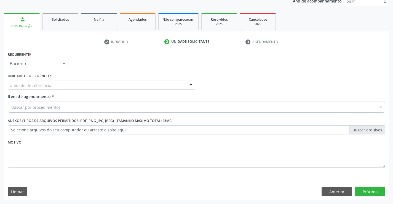
click at [80, 83] on div "Unidade de referência" at bounding box center [102, 85] width 188 height 9
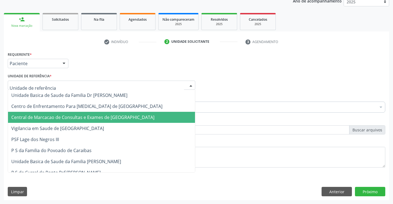
click at [91, 114] on span "Central de Marcacao de Consultas e Exames de [GEOGRAPHIC_DATA]" at bounding box center [82, 117] width 143 height 6
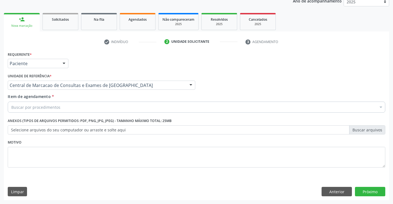
click at [100, 105] on div "Buscar por procedimentos" at bounding box center [197, 106] width 378 height 11
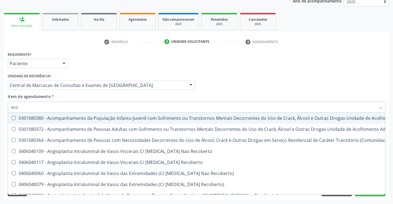
type input "ecoc"
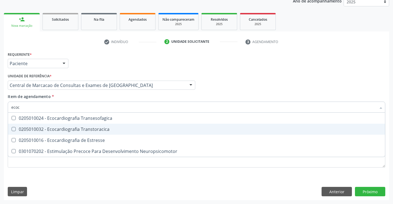
click at [96, 127] on div "0205010032 - Ecocardiografia Transtoracica" at bounding box center [196, 129] width 370 height 4
checkbox Transtoracica "true"
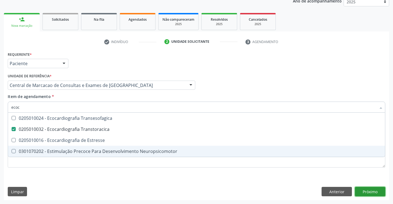
click at [370, 194] on div "Requerente * Paciente Profissional de Saúde Paciente Nenhum resultado encontrad…" at bounding box center [196, 125] width 385 height 150
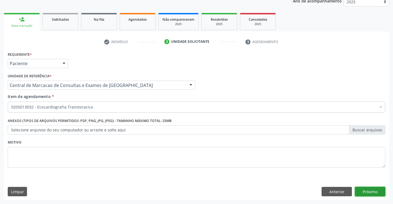
click at [370, 194] on button "Próximo" at bounding box center [370, 191] width 30 height 9
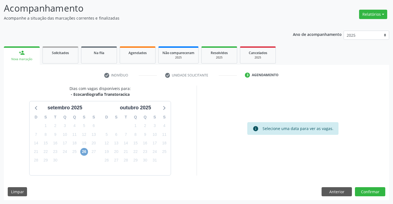
click at [85, 154] on span "26" at bounding box center [84, 152] width 8 height 8
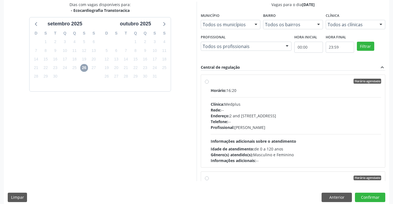
scroll to position [126, 0]
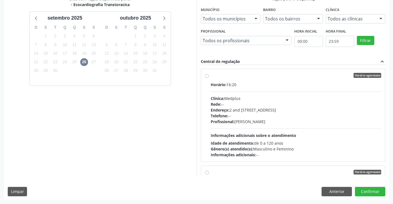
click at [255, 134] on span "Informações adicionais sobre o atendimento" at bounding box center [254, 135] width 86 height 5
click at [209, 78] on input "Horário agendado Horário: 16:20 Clínica: Medplus Rede: -- Endereço: 2 and S 204…" at bounding box center [207, 75] width 4 height 5
radio input "true"
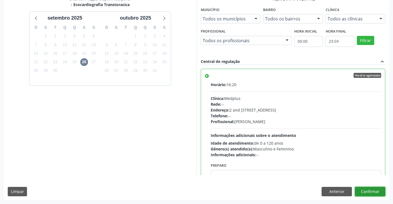
click at [371, 189] on button "Confirmar" at bounding box center [370, 191] width 30 height 9
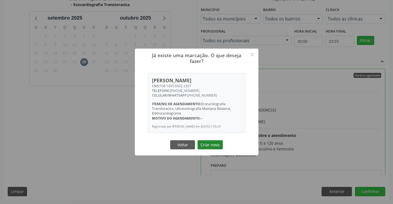
click at [206, 145] on button "Criar novo" at bounding box center [209, 144] width 25 height 9
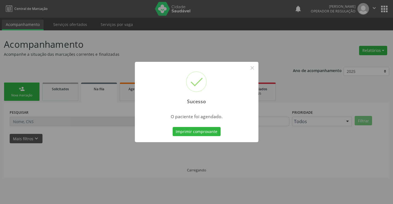
scroll to position [0, 0]
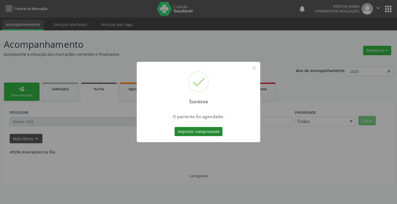
click at [208, 131] on button "Imprimir comprovante" at bounding box center [199, 131] width 48 height 9
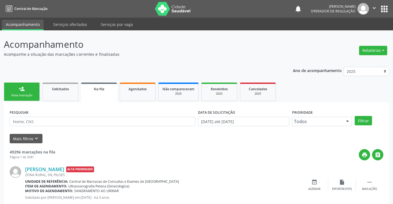
click at [27, 87] on link "person_add Nova marcação" at bounding box center [22, 91] width 36 height 18
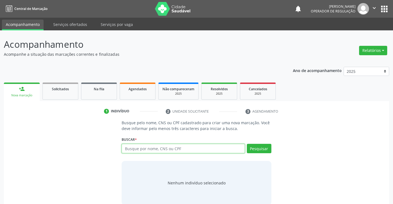
click at [135, 148] on input "text" at bounding box center [183, 148] width 123 height 9
type input "700802929549383"
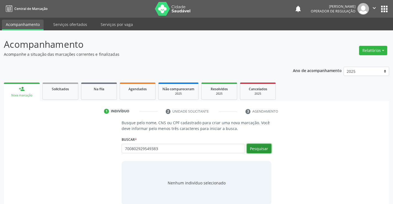
click at [268, 148] on button "Pesquisar" at bounding box center [259, 148] width 25 height 9
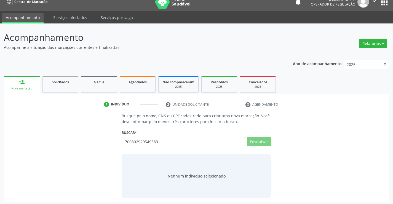
scroll to position [9, 0]
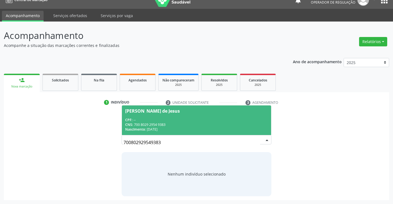
click at [173, 121] on div "CPF: --" at bounding box center [196, 119] width 142 height 5
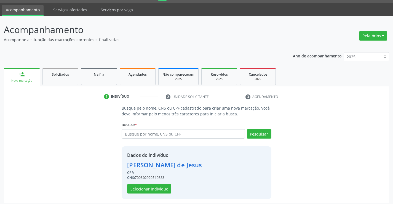
scroll to position [17, 0]
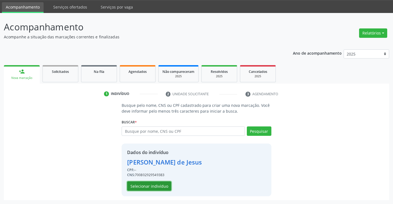
click at [159, 186] on button "Selecionar indivíduo" at bounding box center [149, 185] width 44 height 9
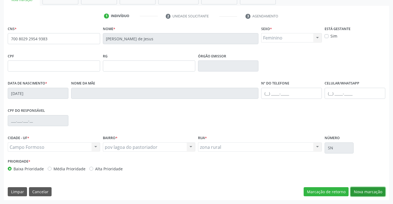
click at [360, 194] on button "Nova marcação" at bounding box center [368, 191] width 35 height 9
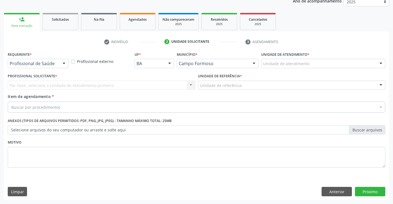
drag, startPoint x: 61, startPoint y: 60, endPoint x: 58, endPoint y: 66, distance: 6.8
click at [61, 60] on div at bounding box center [64, 63] width 8 height 9
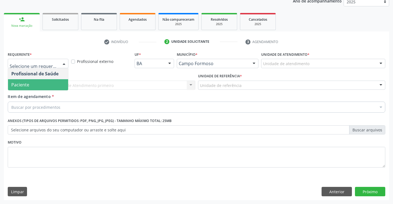
click at [39, 86] on span "Paciente" at bounding box center [38, 84] width 60 height 11
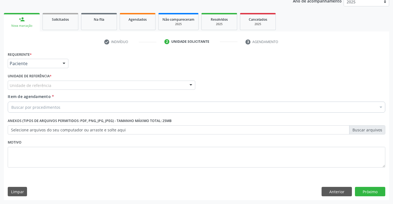
click at [77, 82] on div "Unidade de referência" at bounding box center [102, 85] width 188 height 9
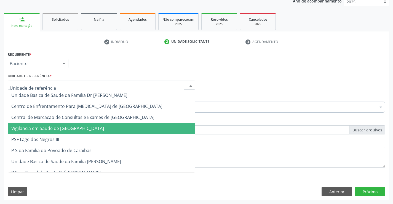
click at [79, 123] on span "Vigilancia em Saude de [GEOGRAPHIC_DATA]" at bounding box center [101, 128] width 187 height 11
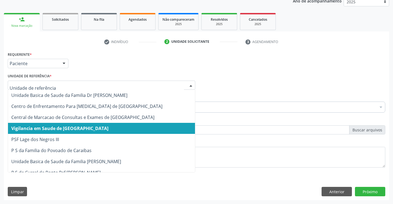
drag, startPoint x: 87, startPoint y: 84, endPoint x: 86, endPoint y: 105, distance: 20.7
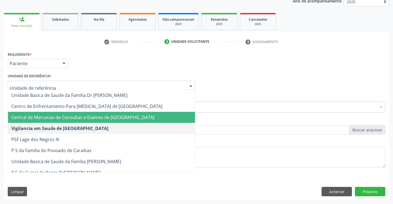
click at [85, 112] on span "Central de Marcacao de Consultas e Exames de [GEOGRAPHIC_DATA]" at bounding box center [101, 117] width 187 height 11
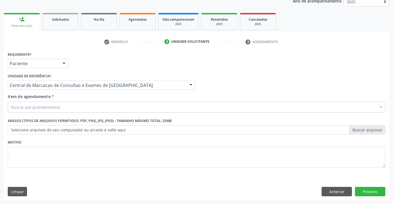
click at [87, 106] on div "Buscar por procedimentos" at bounding box center [197, 106] width 378 height 11
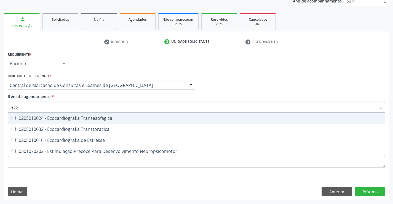
type input "ecoc"
click at [87, 127] on div "0205010032 - Ecocardiografia Transtoracica" at bounding box center [196, 129] width 370 height 4
checkbox Transtoracica "true"
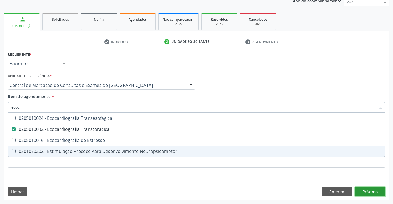
click at [363, 190] on div "Requerente * Paciente Profissional de Saúde Paciente Nenhum resultado encontrad…" at bounding box center [196, 125] width 385 height 150
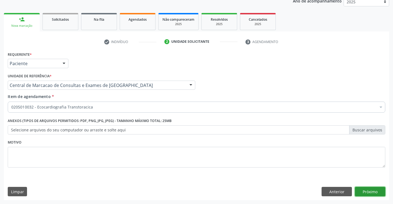
click at [378, 189] on button "Próximo" at bounding box center [370, 191] width 30 height 9
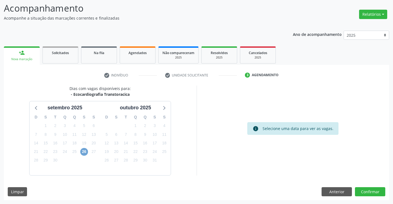
click at [86, 151] on span "26" at bounding box center [84, 152] width 8 height 8
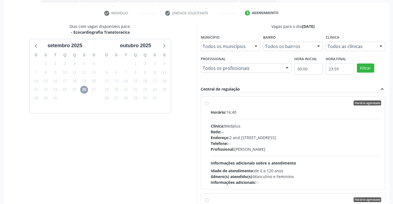
scroll to position [119, 0]
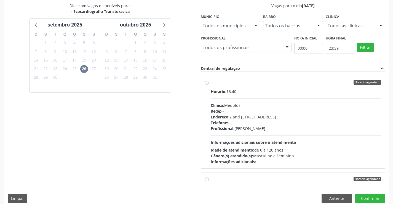
click at [241, 134] on div "Horário: 16:40 Clínica: Medplus Rede: -- Endereço: 2 and S 204 Ed Emp B, nº 35,…" at bounding box center [296, 127] width 171 height 76
click at [209, 85] on input "Horário agendado Horário: 16:40 Clínica: Medplus Rede: -- Endereço: 2 and S 204…" at bounding box center [207, 82] width 4 height 5
radio input "true"
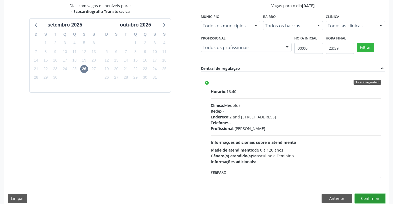
click at [375, 198] on button "Confirmar" at bounding box center [370, 198] width 30 height 9
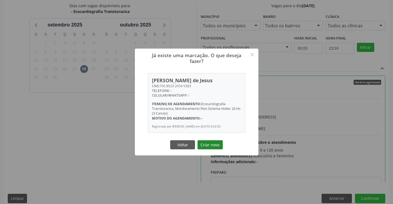
click at [212, 143] on button "Criar novo" at bounding box center [209, 144] width 25 height 9
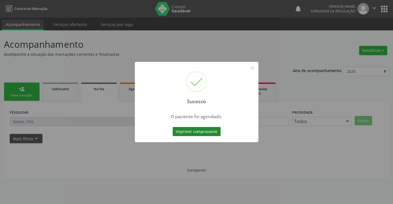
scroll to position [0, 0]
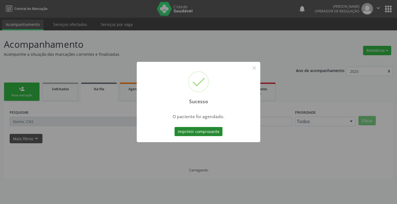
click at [207, 127] on button "Imprimir comprovante" at bounding box center [199, 131] width 48 height 9
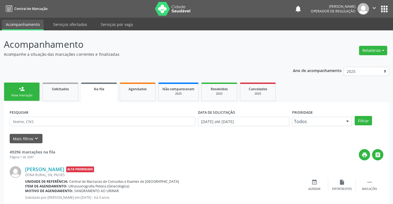
click at [37, 94] on link "person_add Nova marcação" at bounding box center [22, 91] width 36 height 18
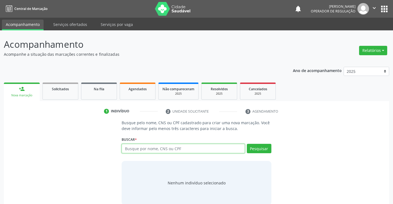
click at [181, 153] on input "text" at bounding box center [183, 148] width 123 height 9
type input "700005158768905"
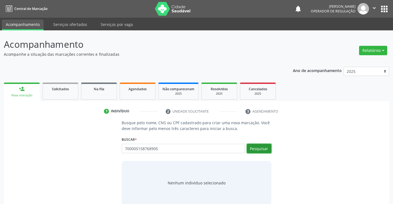
click at [254, 149] on button "Pesquisar" at bounding box center [259, 148] width 25 height 9
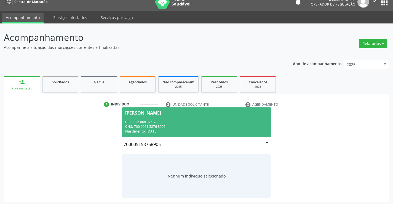
scroll to position [9, 0]
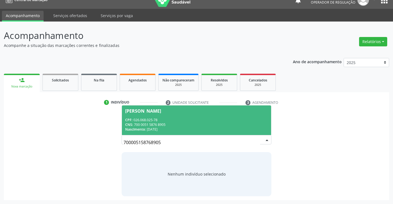
click at [143, 115] on span "Manoel Gomes da Silva CPF: 026.068.025-78 CNS: 700 0051 5876 8905 Nascimento: 1…" at bounding box center [196, 120] width 149 height 30
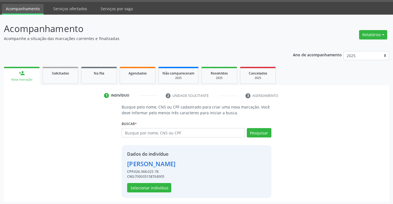
scroll to position [17, 0]
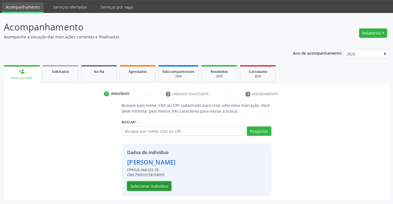
click at [148, 189] on button "Selecionar indivíduo" at bounding box center [149, 185] width 44 height 9
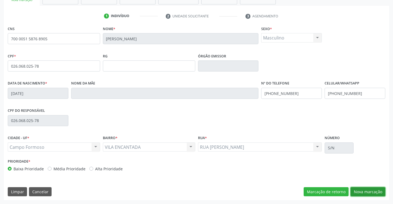
click at [356, 193] on button "Nova marcação" at bounding box center [368, 191] width 35 height 9
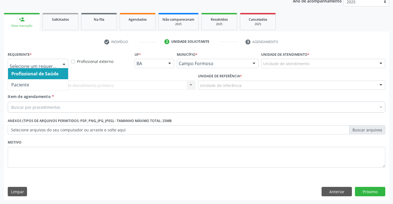
drag, startPoint x: 50, startPoint y: 63, endPoint x: 51, endPoint y: 72, distance: 9.4
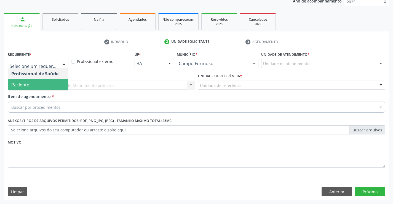
click at [46, 86] on span "Paciente" at bounding box center [38, 84] width 60 height 11
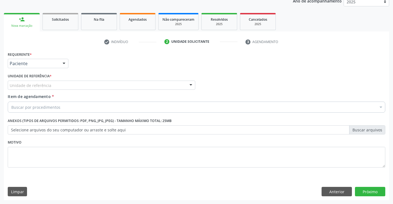
click at [116, 90] on div "Unidade de referência * Unidade de referência Unidade Basica de Saude da Famili…" at bounding box center [101, 83] width 190 height 22
click at [116, 88] on div "Unidade de referência" at bounding box center [102, 85] width 188 height 9
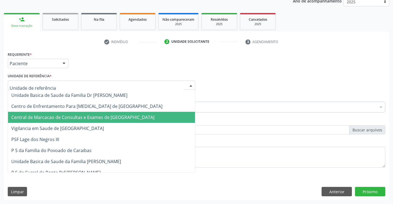
click at [121, 119] on span "Central de Marcacao de Consultas e Exames de [GEOGRAPHIC_DATA]" at bounding box center [82, 117] width 143 height 6
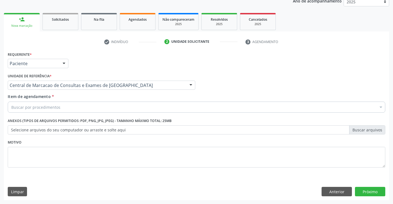
click at [120, 109] on div "Buscar por procedimentos" at bounding box center [197, 106] width 378 height 11
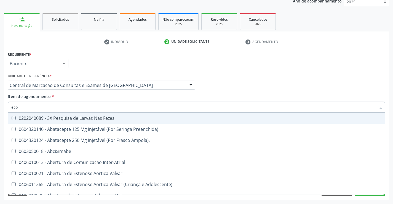
type input "ecoc"
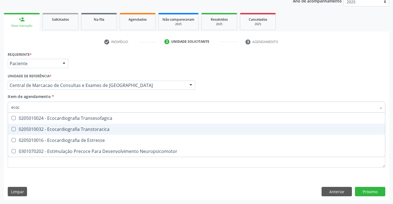
click at [96, 125] on span "0205010032 - Ecocardiografia Transtoracica" at bounding box center [196, 129] width 377 height 11
checkbox Transtoracica "true"
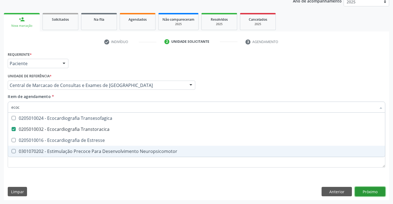
click at [365, 191] on div "Requerente * Paciente Profissional de Saúde Paciente Nenhum resultado encontrad…" at bounding box center [196, 125] width 385 height 150
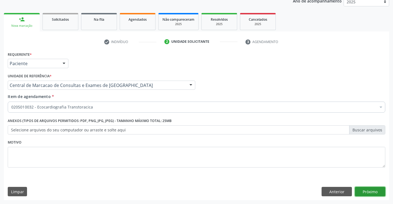
click at [365, 191] on button "Próximo" at bounding box center [370, 191] width 30 height 9
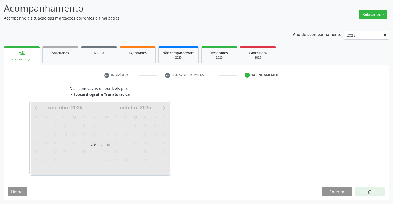
scroll to position [36, 0]
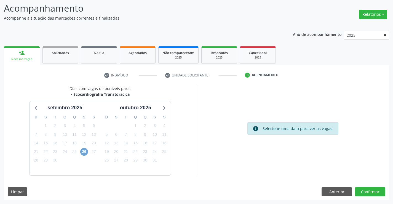
click at [83, 153] on span "26" at bounding box center [84, 152] width 8 height 8
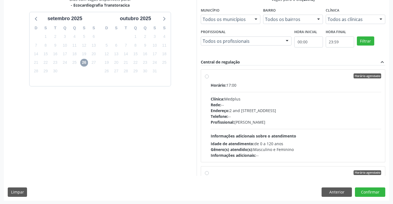
scroll to position [126, 0]
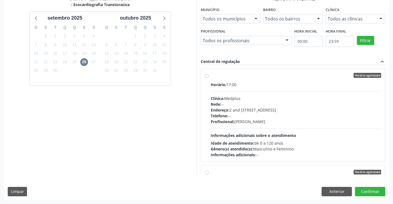
click at [241, 99] on div "Clínica: Medplus" at bounding box center [296, 98] width 171 height 6
click at [209, 78] on input "Horário agendado Horário: 17:00 Clínica: Medplus Rede: -- Endereço: 2 and S 204…" at bounding box center [207, 75] width 4 height 5
radio input "true"
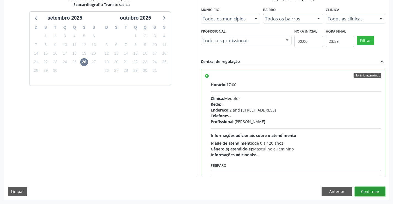
click at [379, 192] on button "Confirmar" at bounding box center [370, 191] width 30 height 9
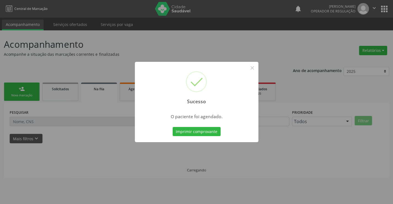
scroll to position [0, 0]
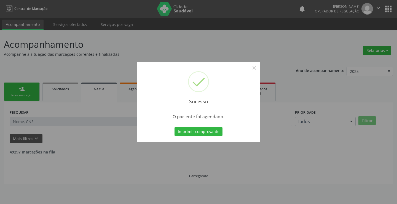
click at [203, 129] on button "Imprimir comprovante" at bounding box center [199, 131] width 48 height 9
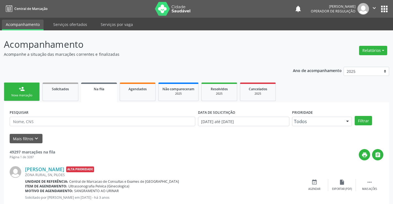
click at [26, 85] on link "person_add Nova marcação" at bounding box center [22, 91] width 36 height 18
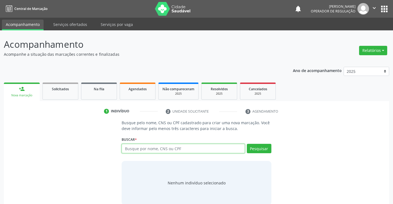
click at [147, 152] on input "text" at bounding box center [183, 148] width 123 height 9
type input "700405714505450"
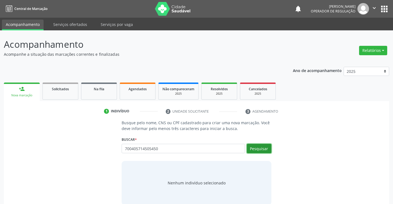
click at [254, 152] on button "Pesquisar" at bounding box center [259, 148] width 25 height 9
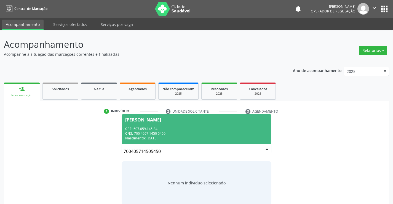
click at [173, 130] on div "CPF: 607.059.145-34" at bounding box center [196, 128] width 142 height 5
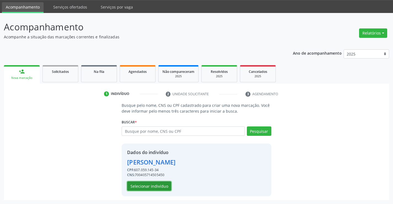
click at [147, 186] on button "Selecionar indivíduo" at bounding box center [149, 185] width 44 height 9
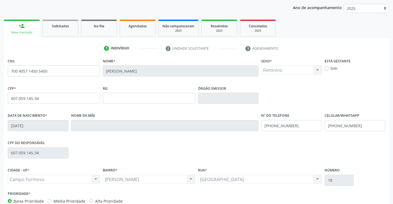
scroll to position [95, 0]
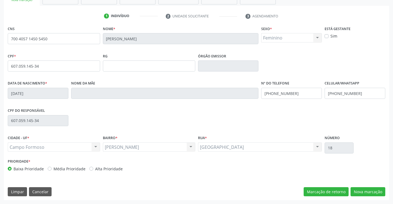
click at [359, 197] on div "CNS 700 4057 1450 5450 Nome * Adelia Souza Cruz Sexo * Feminino Masculino Femin…" at bounding box center [196, 112] width 385 height 175
click at [361, 193] on button "Nova marcação" at bounding box center [368, 191] width 35 height 9
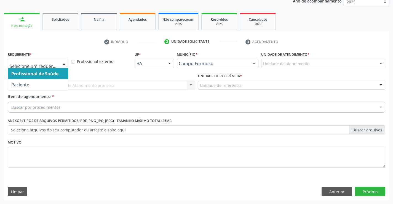
click at [61, 64] on div at bounding box center [64, 63] width 8 height 9
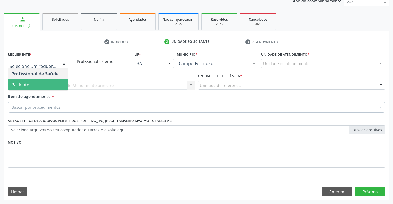
click at [49, 82] on span "Paciente" at bounding box center [38, 84] width 60 height 11
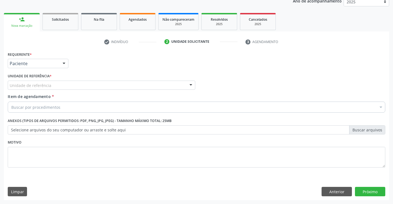
click at [94, 86] on div "Unidade de referência" at bounding box center [102, 85] width 188 height 9
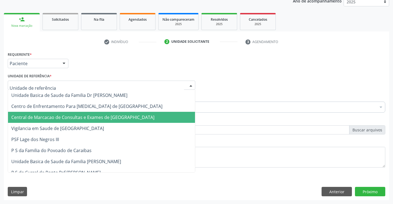
click at [98, 113] on span "Central de Marcacao de Consultas e Exames de [GEOGRAPHIC_DATA]" at bounding box center [101, 117] width 187 height 11
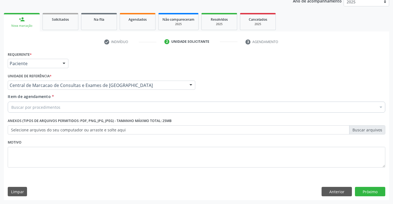
click at [104, 107] on div "Buscar por procedimentos" at bounding box center [197, 106] width 378 height 11
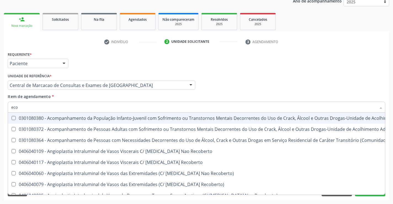
type input "ecoc"
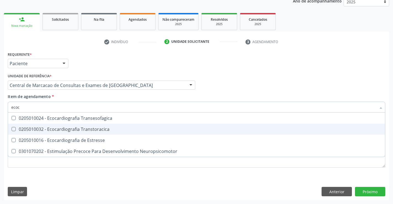
click at [91, 129] on div "0205010032 - Ecocardiografia Transtoracica" at bounding box center [196, 129] width 370 height 4
checkbox Transtoracica "true"
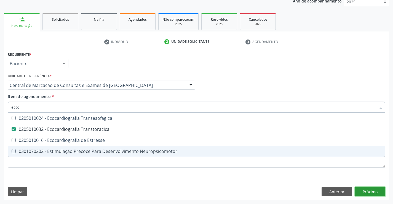
click at [364, 192] on div "Requerente * Paciente Profissional de Saúde Paciente Nenhum resultado encontrad…" at bounding box center [196, 125] width 385 height 150
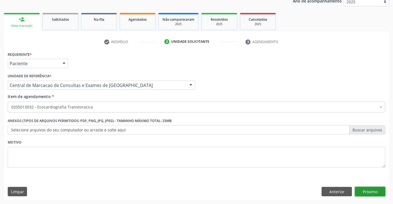
click at [364, 192] on button "Próximo" at bounding box center [370, 191] width 30 height 9
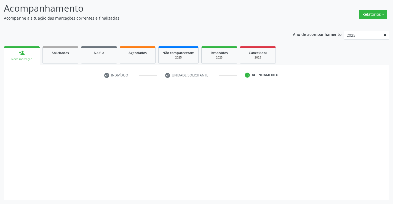
scroll to position [36, 0]
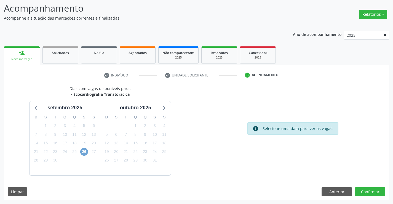
click at [86, 151] on span "26" at bounding box center [84, 152] width 8 height 8
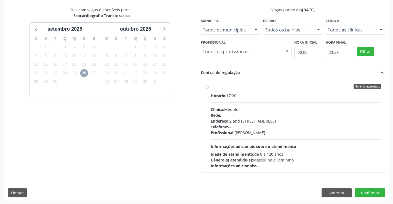
scroll to position [116, 0]
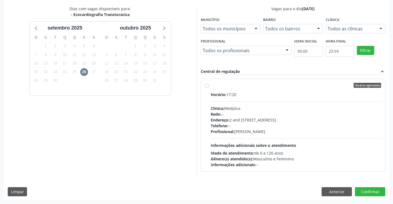
click at [246, 126] on div "Telefone: --" at bounding box center [296, 126] width 171 height 6
click at [209, 88] on input "Horário agendado Horário: 17:20 Clínica: Medplus Rede: -- Endereço: 2 and S 204…" at bounding box center [207, 85] width 4 height 5
radio input "true"
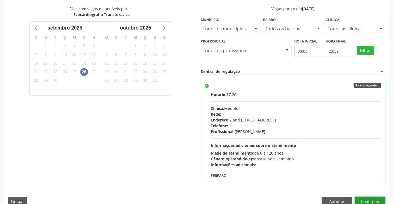
click at [359, 197] on button "Confirmar" at bounding box center [370, 201] width 30 height 9
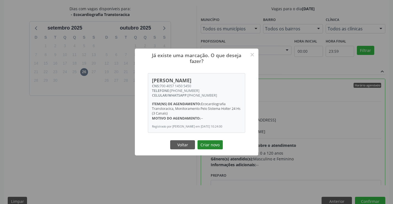
click at [220, 145] on button "Criar novo" at bounding box center [209, 144] width 25 height 9
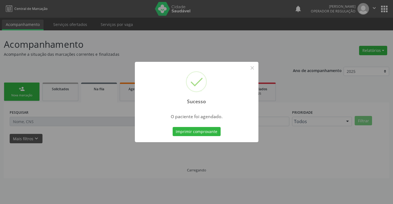
scroll to position [0, 0]
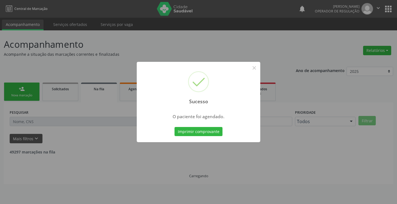
click at [207, 130] on button "Imprimir comprovante" at bounding box center [199, 131] width 48 height 9
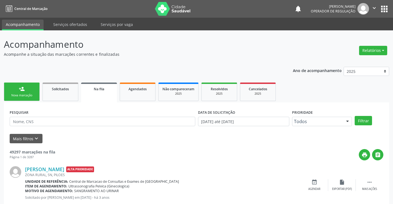
click at [20, 84] on link "person_add Nova marcação" at bounding box center [22, 91] width 36 height 18
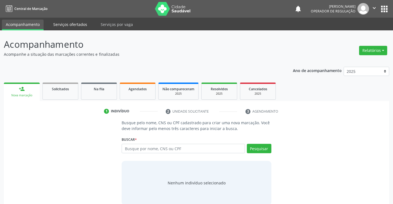
click at [70, 28] on link "Serviços ofertados" at bounding box center [70, 25] width 42 height 10
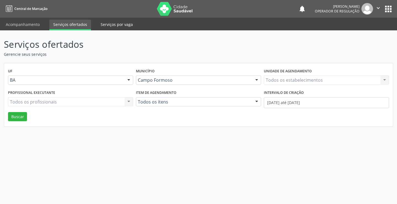
click at [108, 22] on link "Serviços por vaga" at bounding box center [117, 25] width 40 height 10
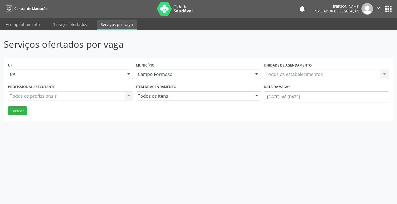
click at [4, 23] on link "Acompanhamento" at bounding box center [23, 25] width 42 height 10
